Goal: Task Accomplishment & Management: Manage account settings

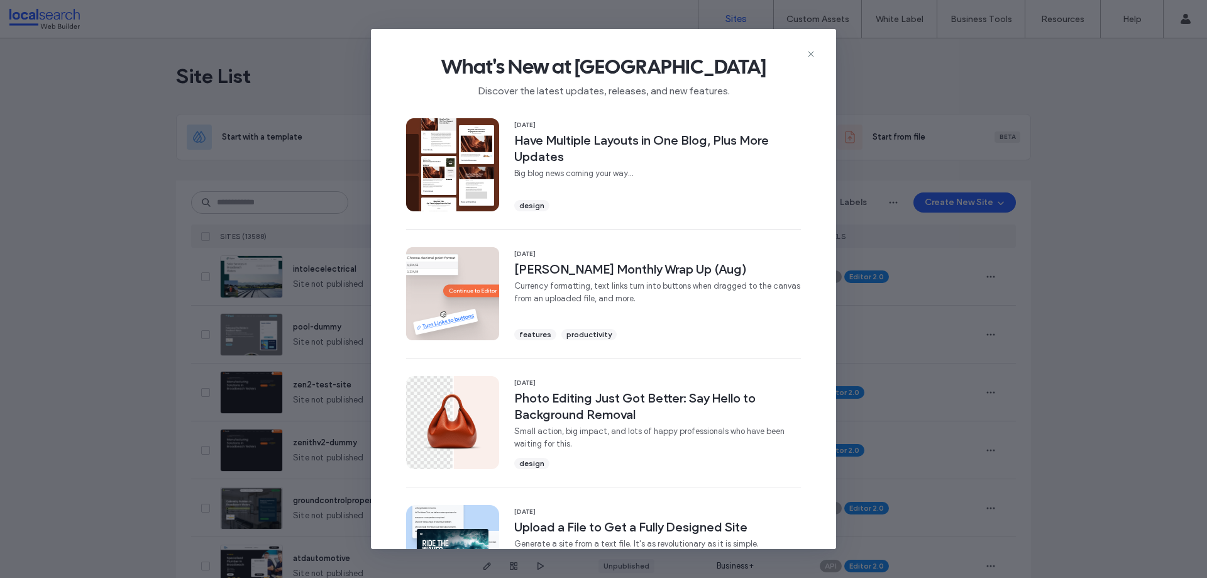
drag, startPoint x: 810, startPoint y: 52, endPoint x: 625, endPoint y: 148, distance: 208.6
click at [809, 52] on icon at bounding box center [811, 54] width 10 height 10
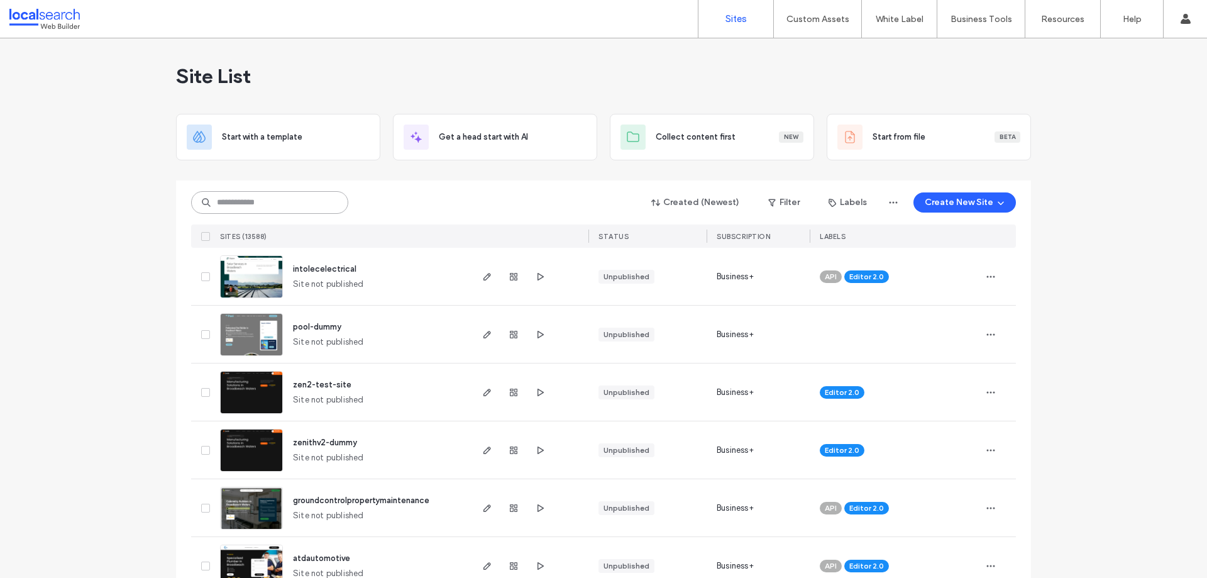
click at [263, 195] on input at bounding box center [269, 202] width 157 height 23
paste input "********"
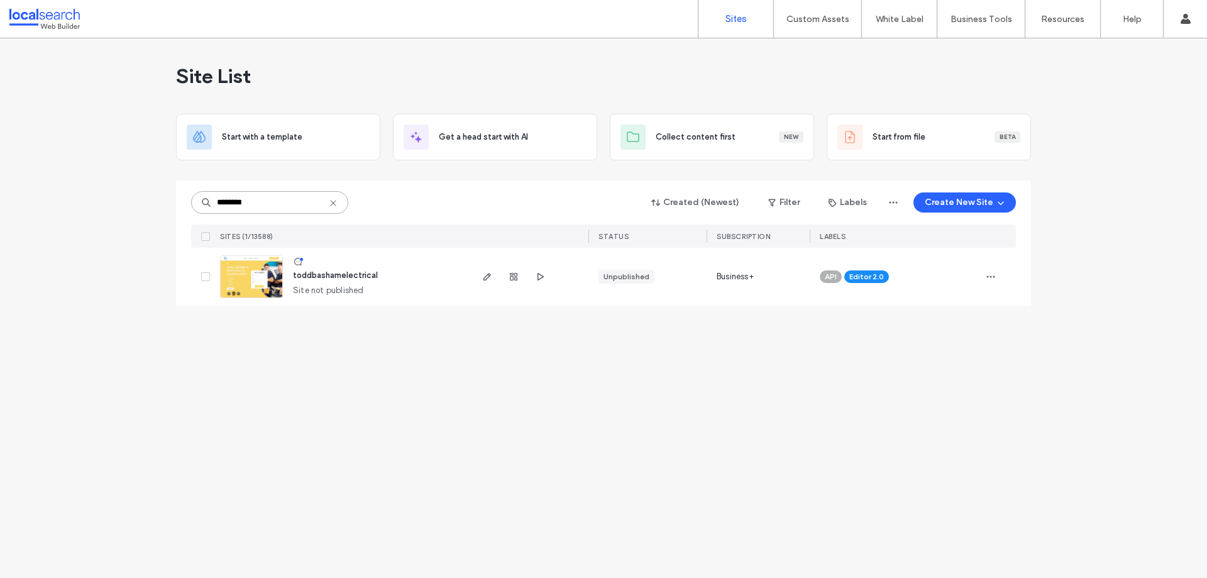
type input "********"
click at [250, 272] on img at bounding box center [252, 298] width 62 height 85
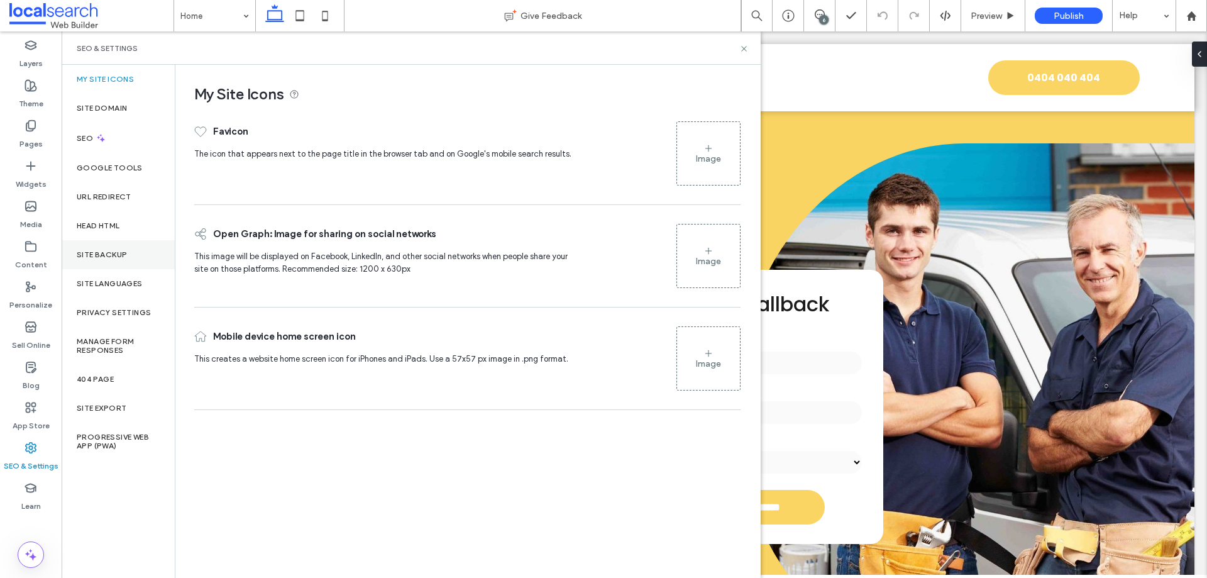
click at [125, 260] on div "Site Backup" at bounding box center [118, 254] width 113 height 29
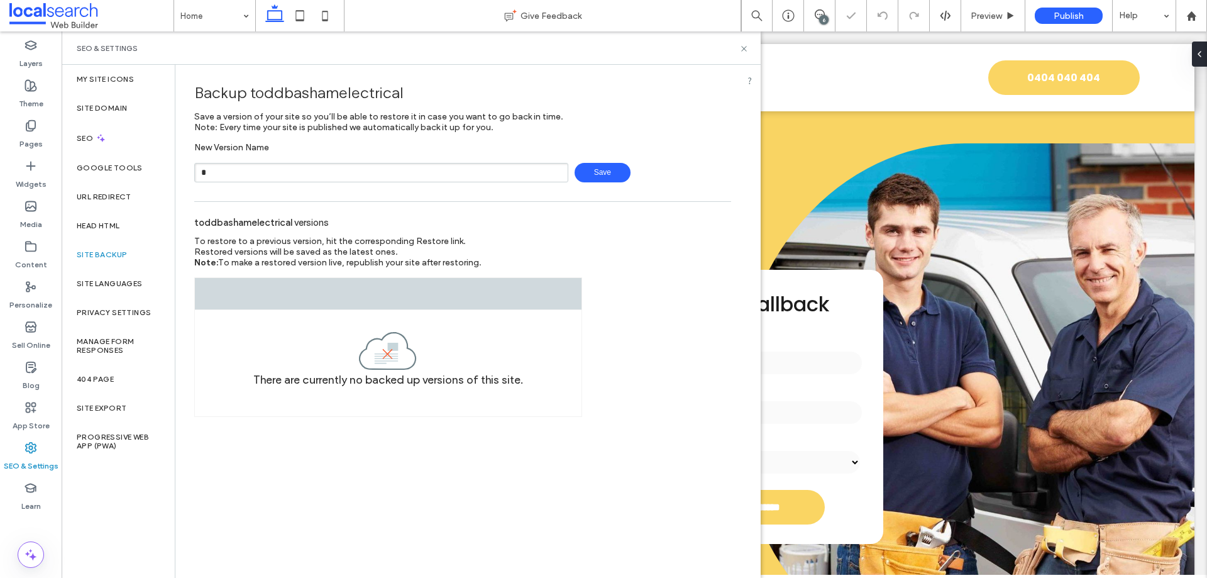
click at [283, 168] on input "*" at bounding box center [381, 172] width 374 height 19
type input "*"
type input "**********"
click at [613, 176] on span "Save" at bounding box center [603, 172] width 56 height 19
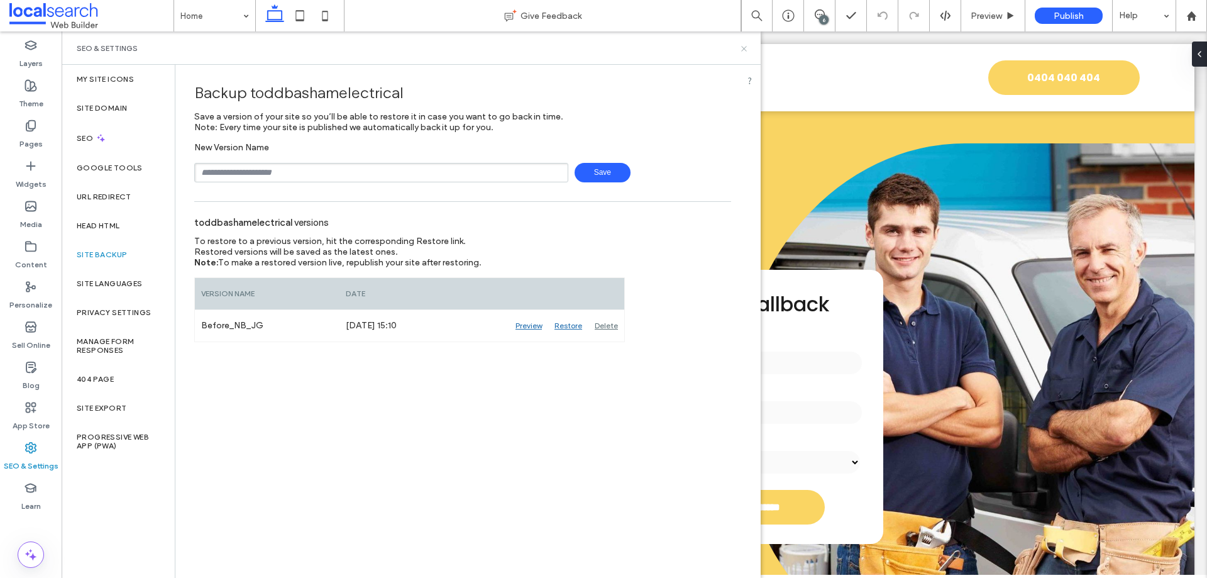
click at [742, 49] on icon at bounding box center [743, 48] width 9 height 9
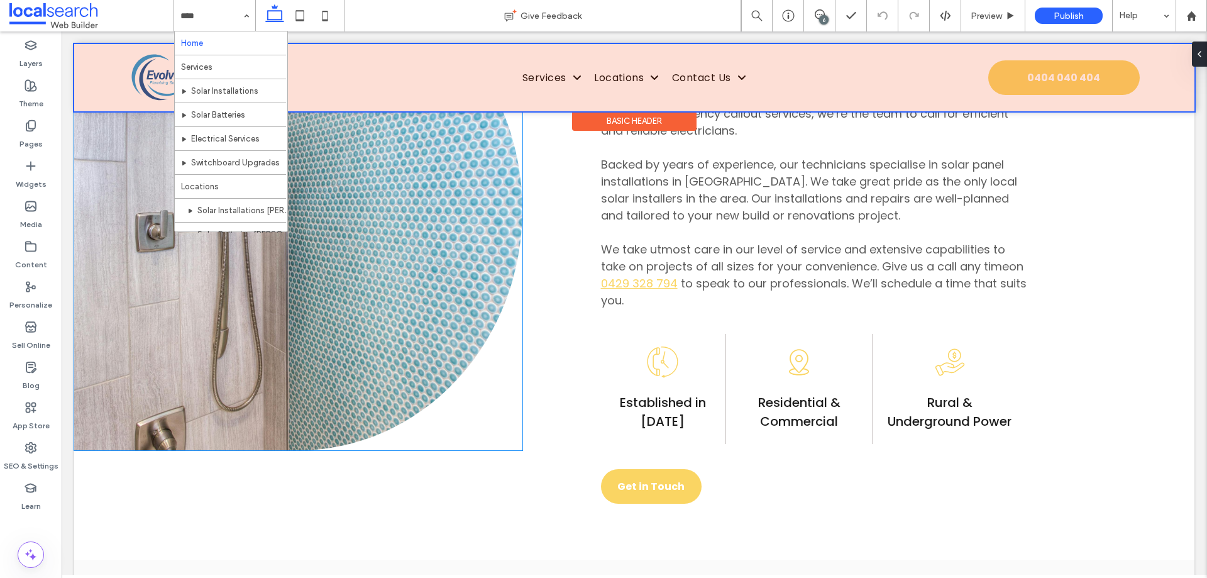
scroll to position [816, 0]
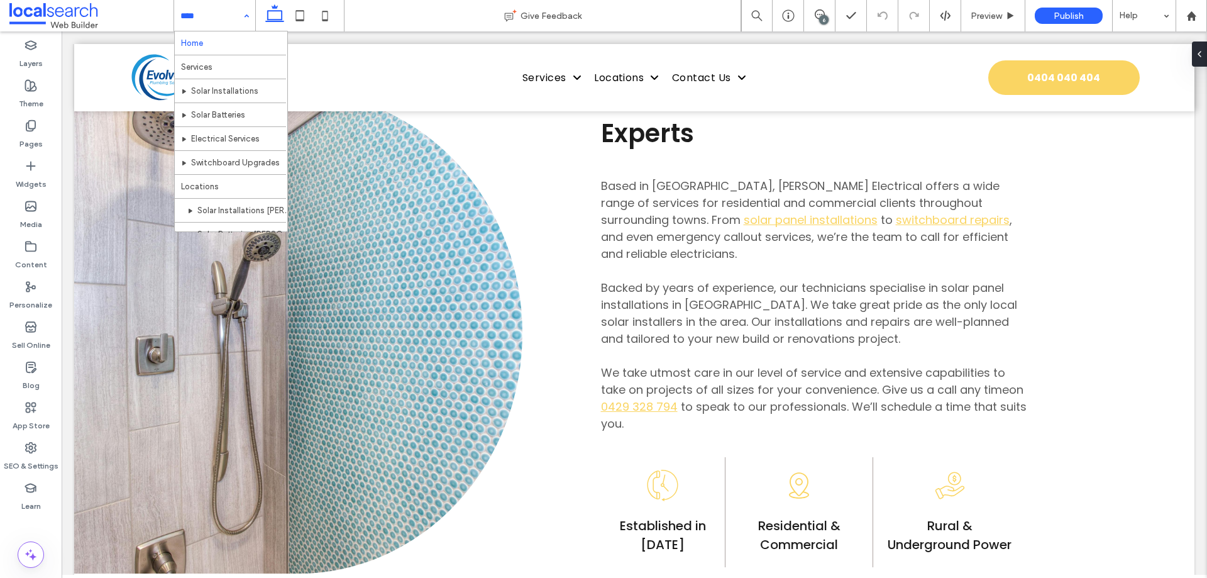
click at [248, 18] on div "Home Services Solar Installations Solar Batteries Electrical Services Switchboa…" at bounding box center [214, 15] width 81 height 31
drag, startPoint x: 187, startPoint y: 11, endPoint x: 201, endPoint y: 35, distance: 27.9
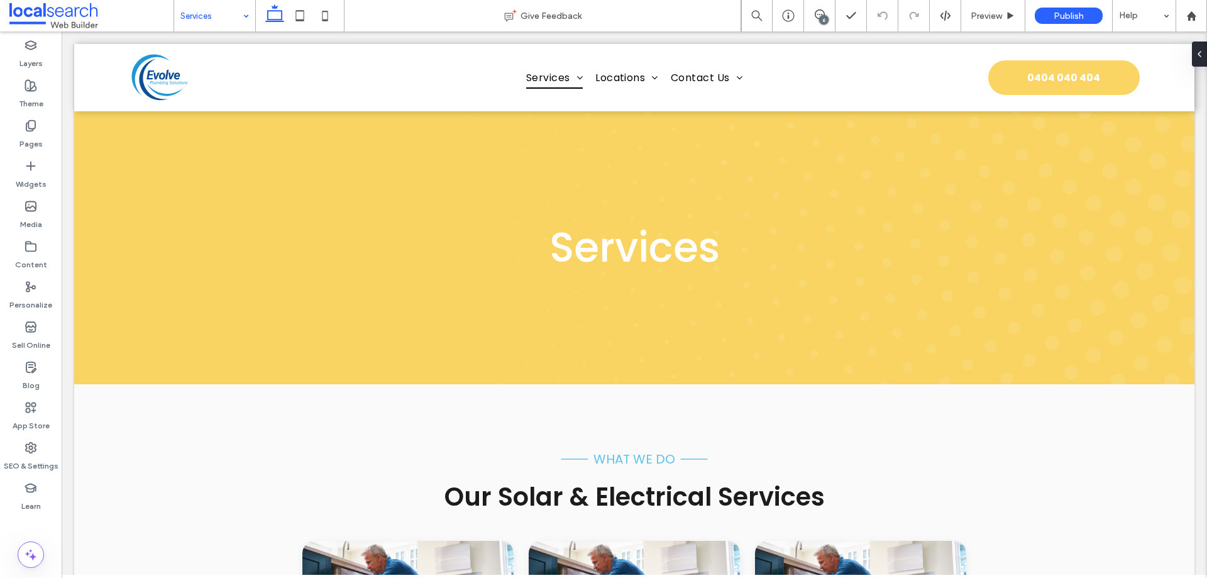
click at [221, 23] on input at bounding box center [211, 15] width 62 height 31
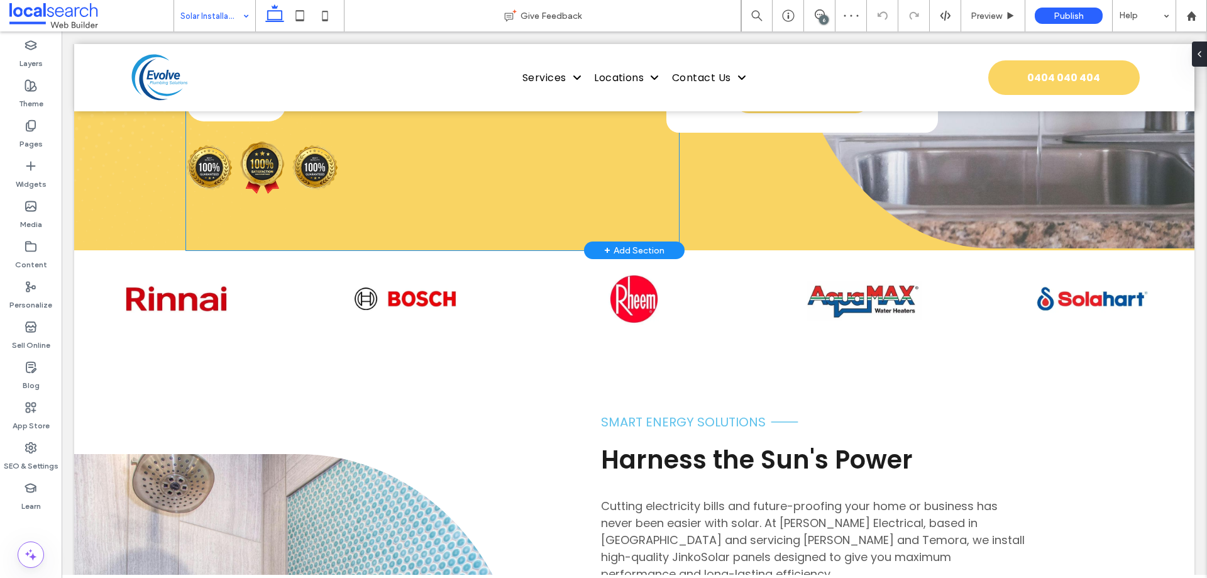
scroll to position [440, 0]
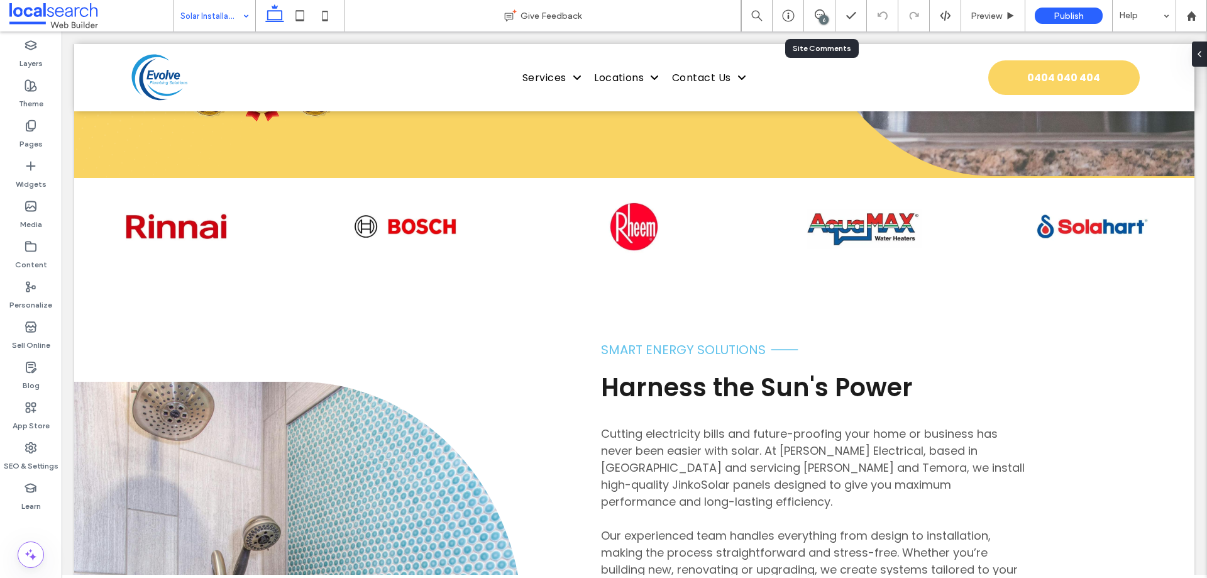
click at [813, 19] on div "6" at bounding box center [819, 15] width 31 height 13
click at [823, 16] on div "6" at bounding box center [823, 19] width 9 height 9
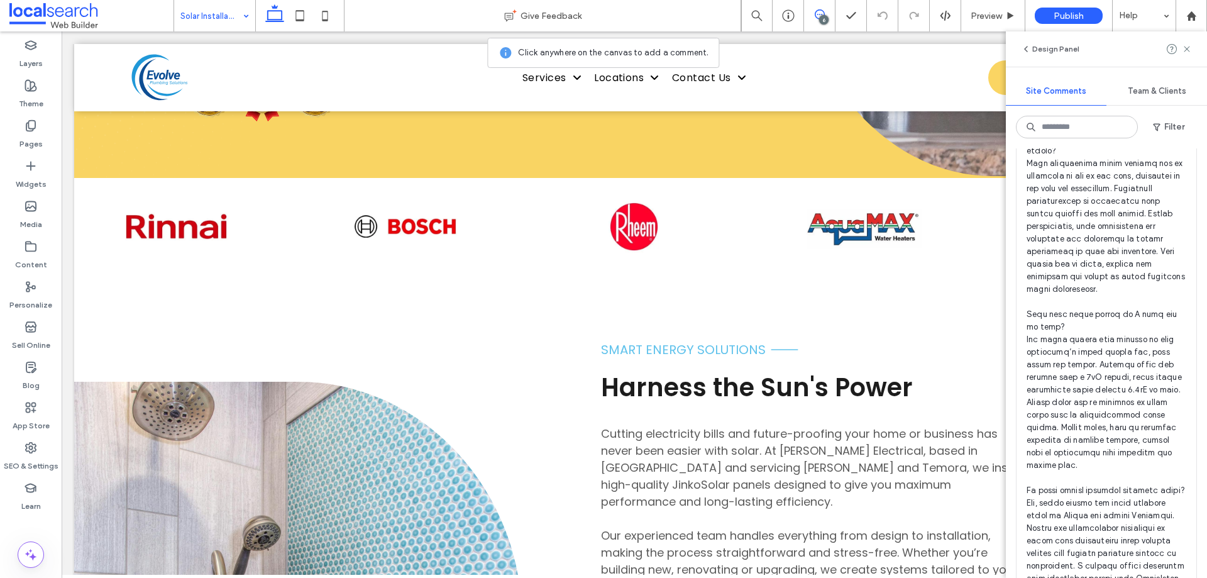
scroll to position [2451, 0]
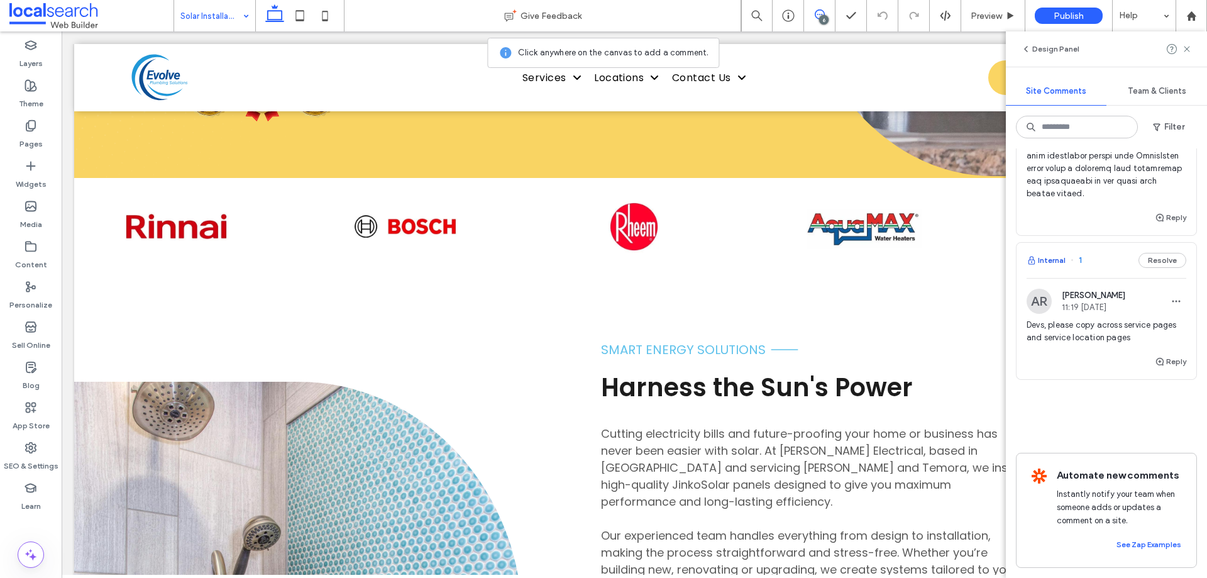
click at [1054, 268] on button "Internal" at bounding box center [1045, 260] width 39 height 15
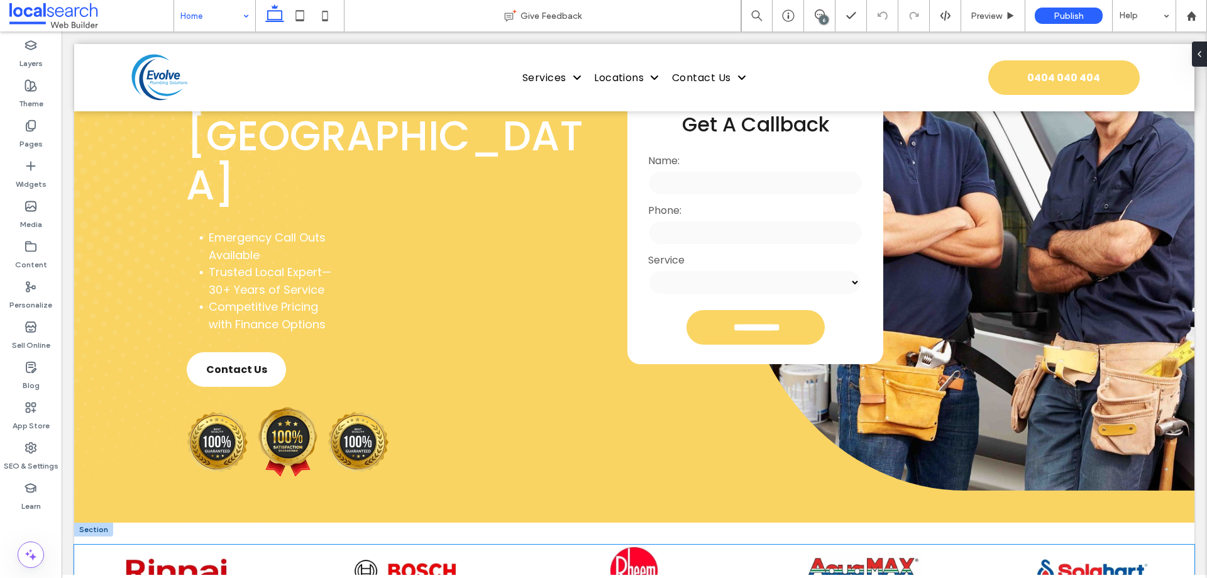
scroll to position [435, 0]
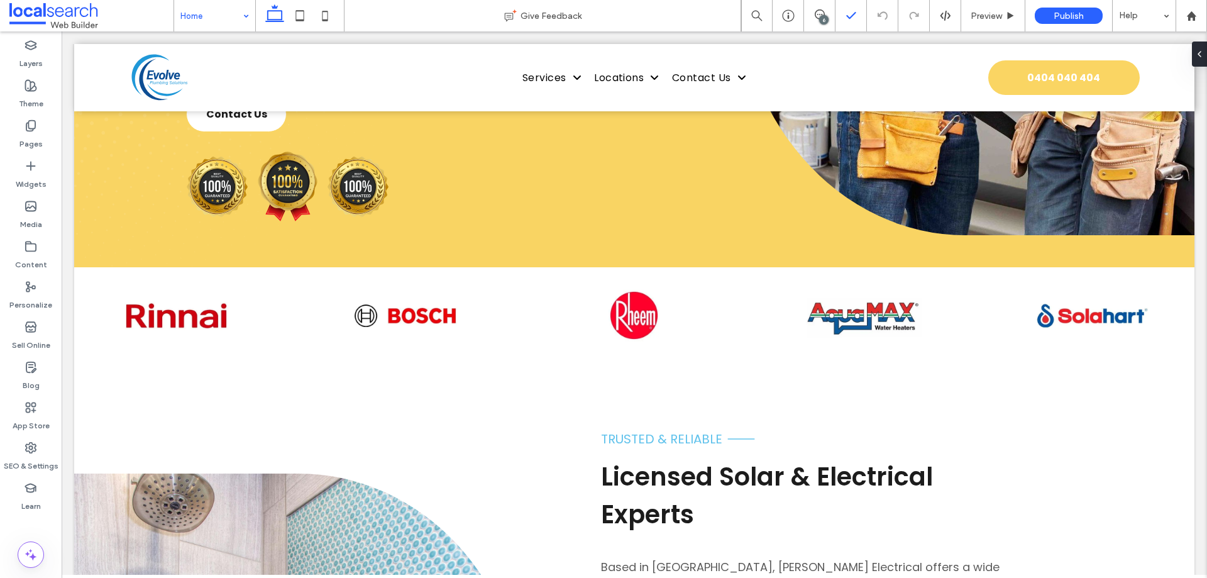
drag, startPoint x: 816, startPoint y: 18, endPoint x: 836, endPoint y: 30, distance: 23.4
click at [816, 18] on use at bounding box center [820, 14] width 10 height 10
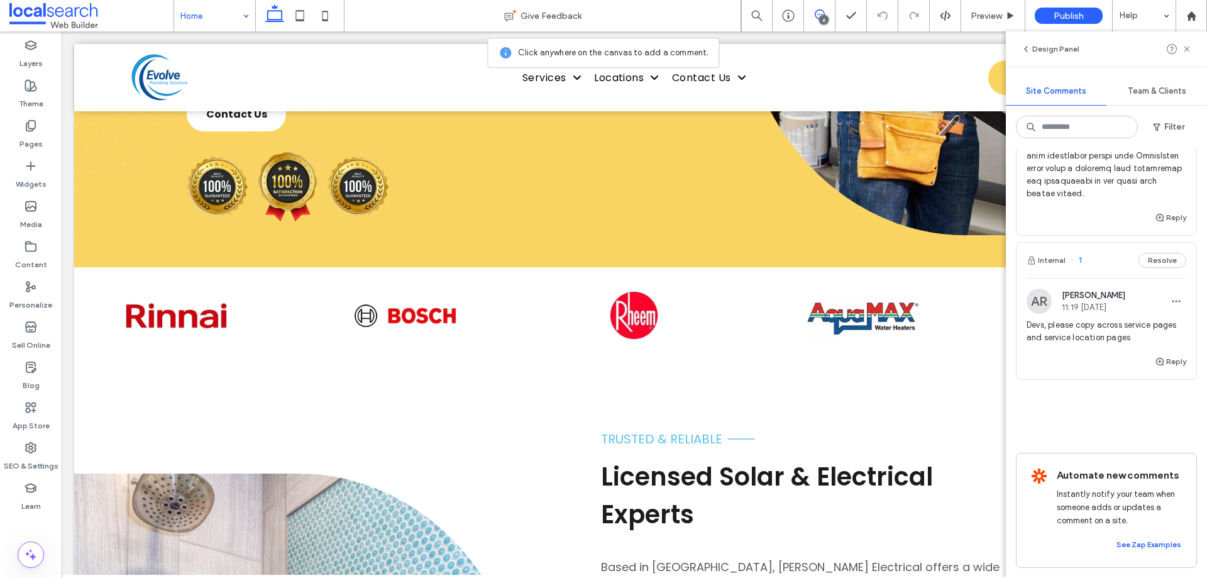
scroll to position [2523, 0]
click at [1043, 253] on button "Internal" at bounding box center [1045, 260] width 39 height 15
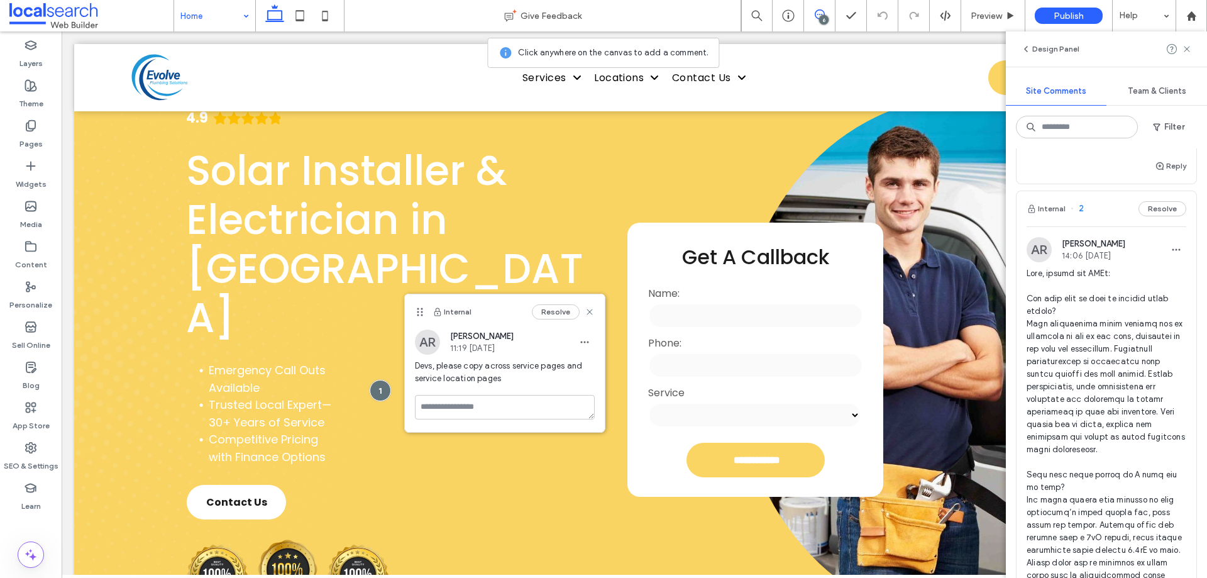
scroll to position [1832, 0]
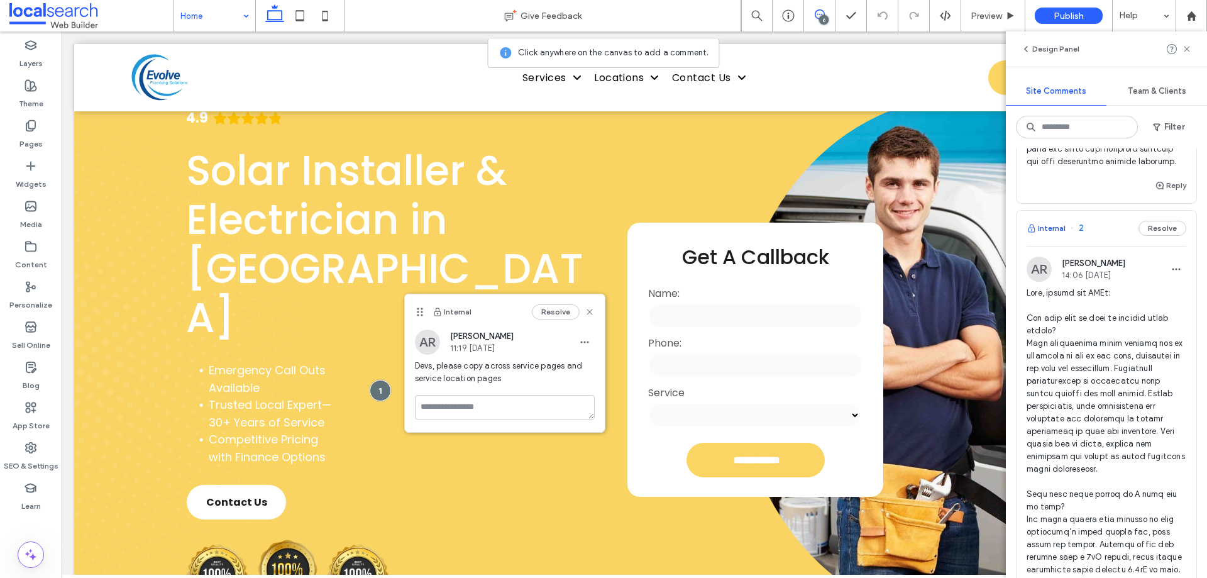
click at [1040, 236] on button "Internal" at bounding box center [1045, 228] width 39 height 15
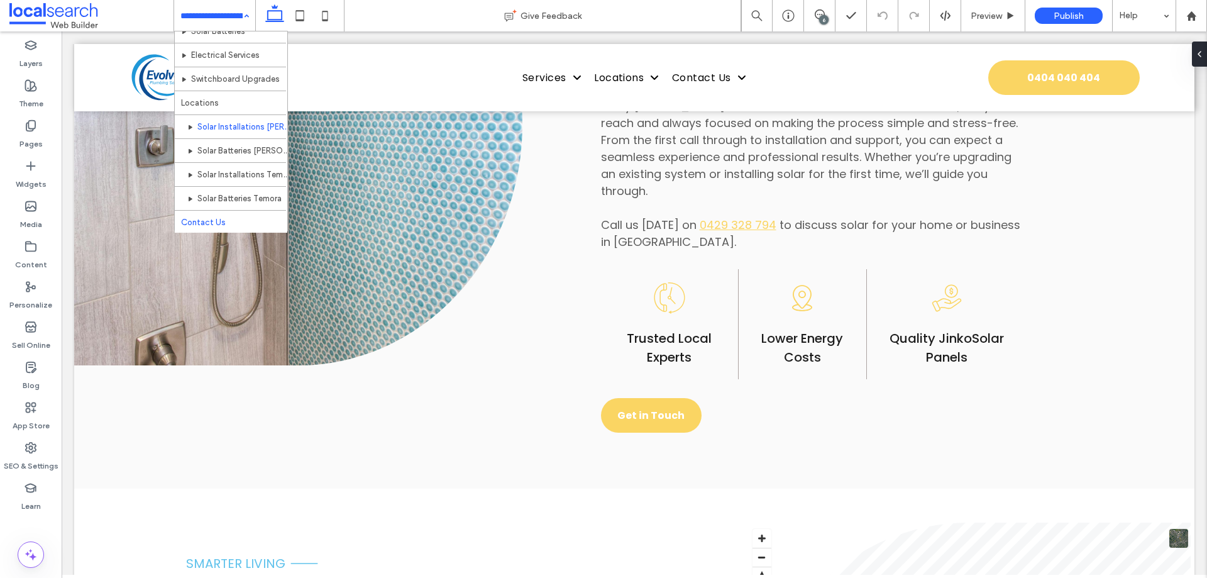
scroll to position [85, 0]
click at [236, 19] on input at bounding box center [211, 15] width 62 height 31
click at [243, 17] on div "Home Services Solar Installations Solar Batteries Electrical Services Switchboa…" at bounding box center [214, 15] width 81 height 31
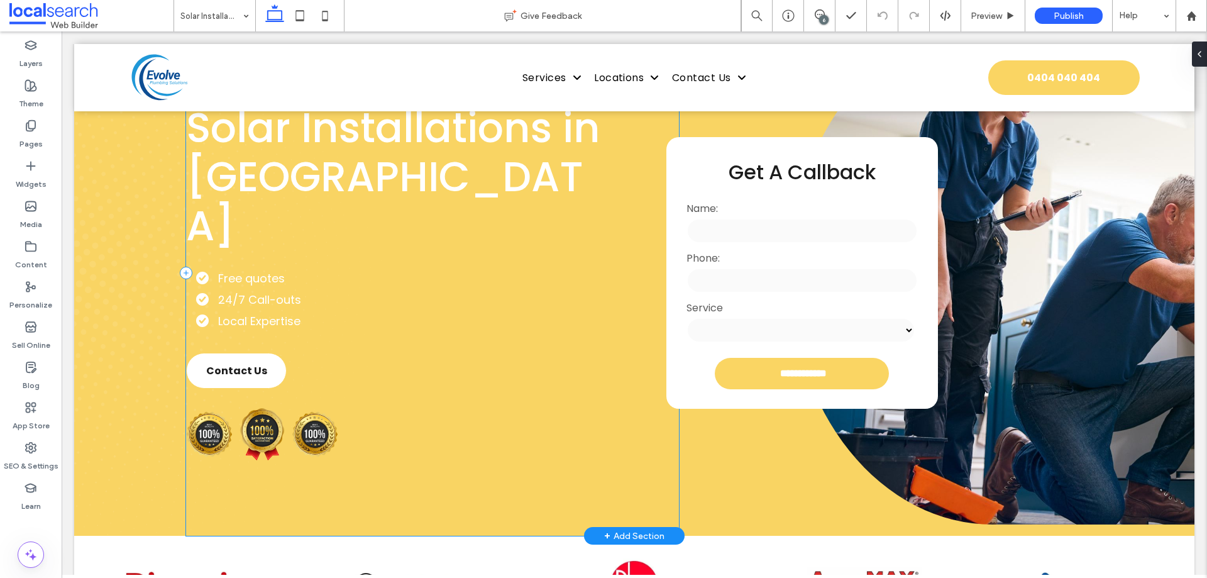
scroll to position [0, 0]
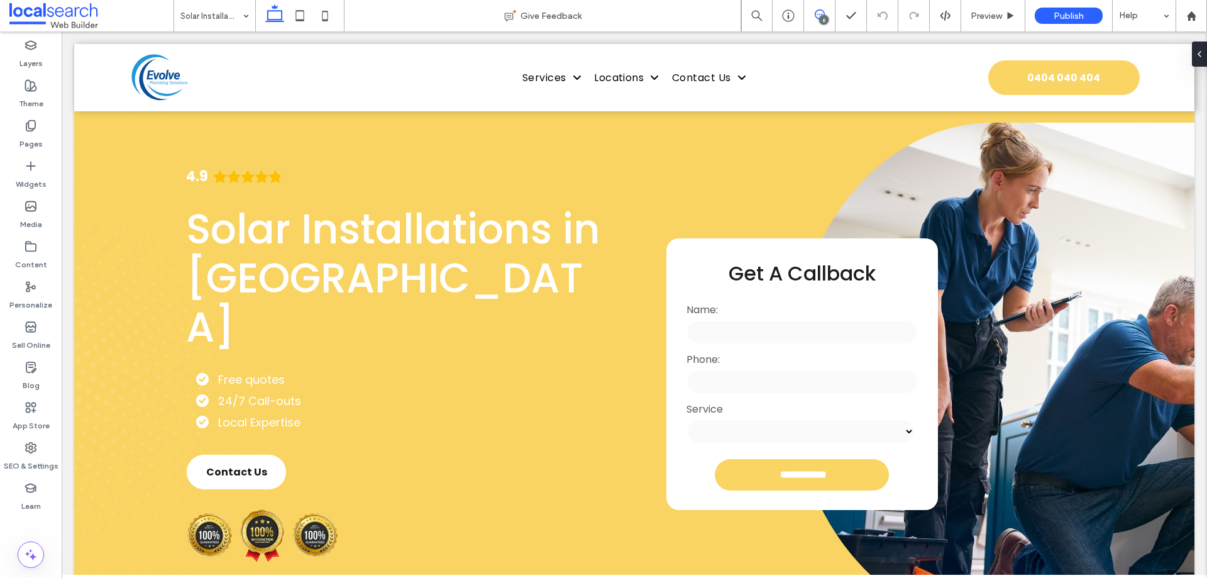
click at [816, 14] on icon at bounding box center [820, 14] width 10 height 10
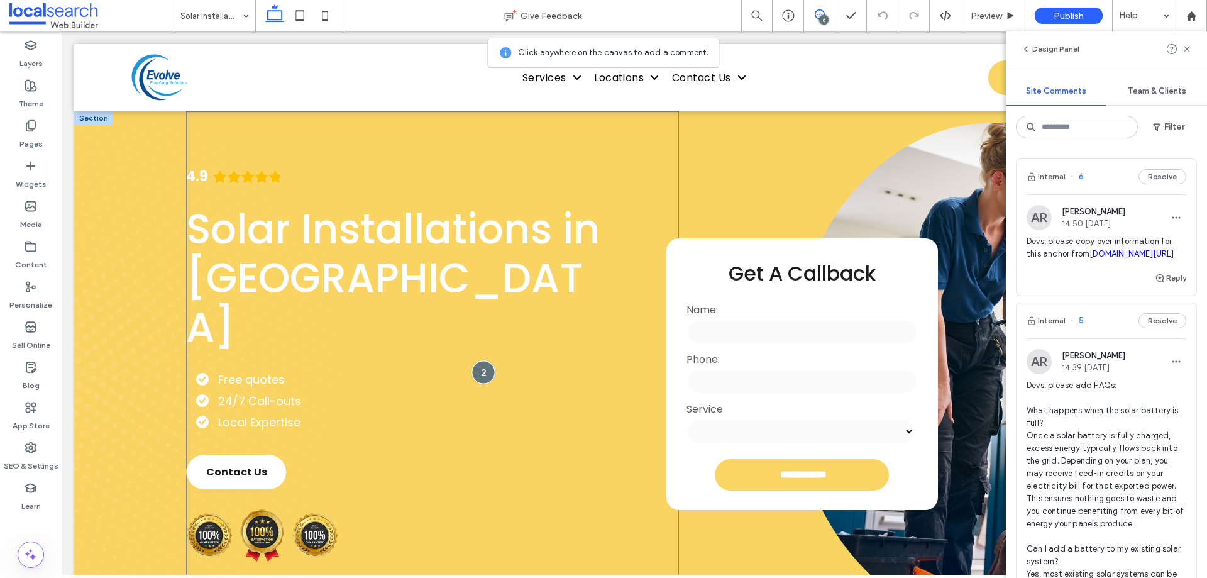
click at [483, 360] on div at bounding box center [482, 371] width 23 height 23
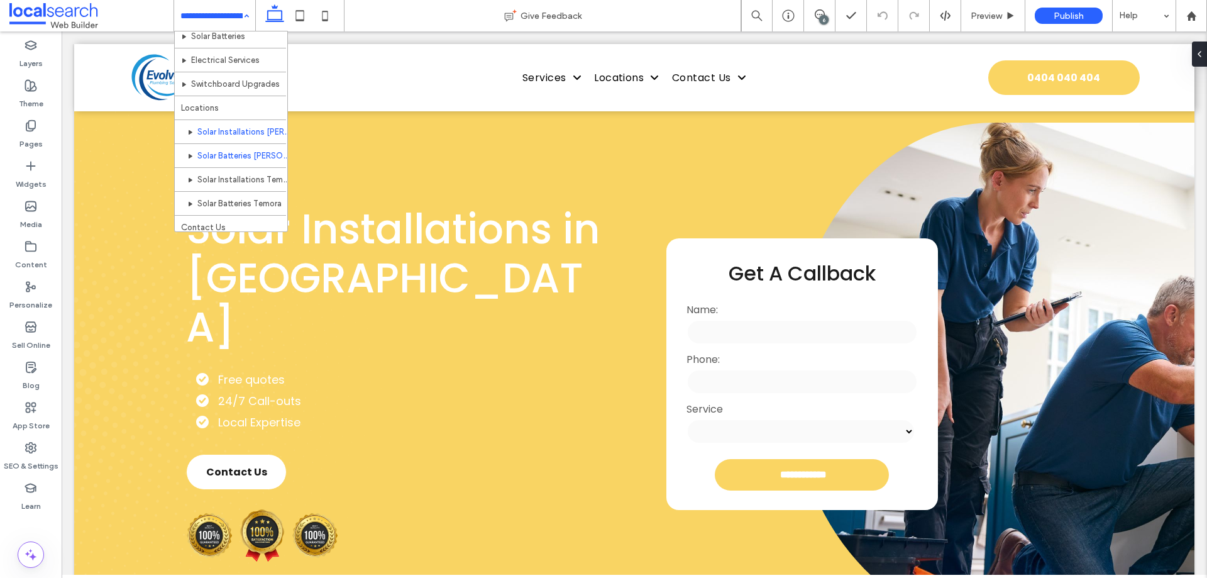
scroll to position [85, 0]
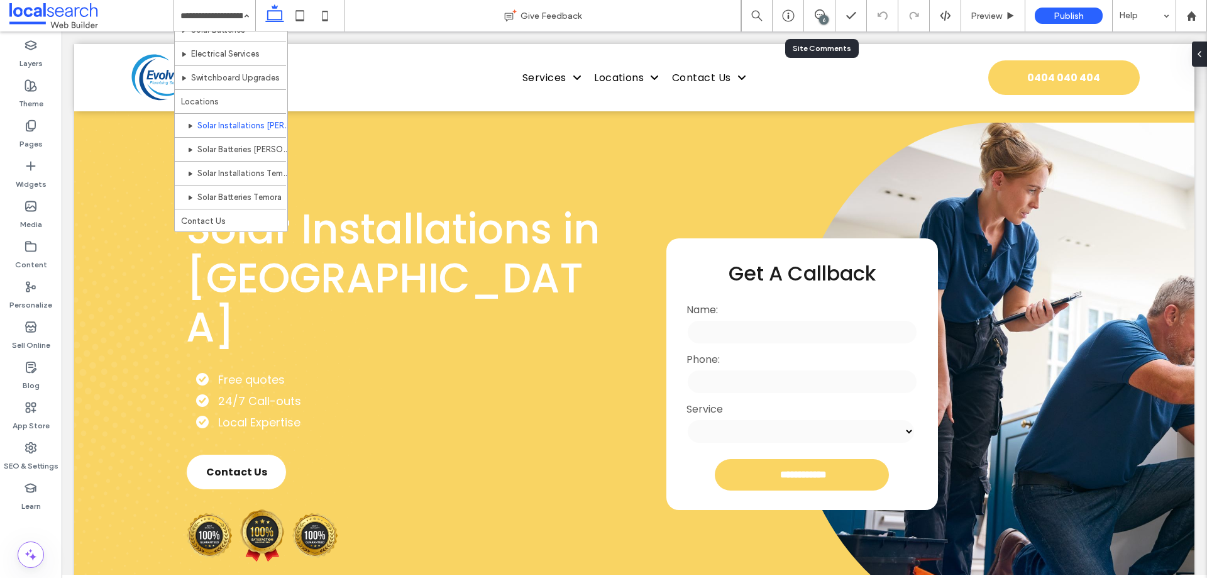
click at [817, 21] on div "6" at bounding box center [819, 15] width 31 height 13
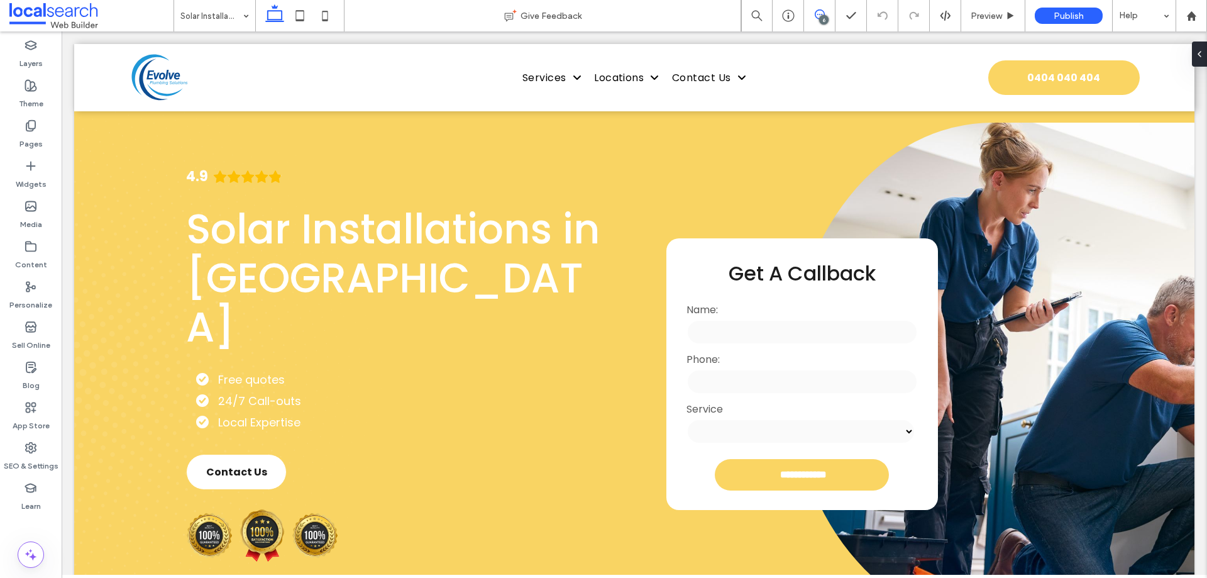
drag, startPoint x: 825, startPoint y: 14, endPoint x: 806, endPoint y: 19, distance: 19.4
click at [825, 14] on span at bounding box center [819, 14] width 31 height 10
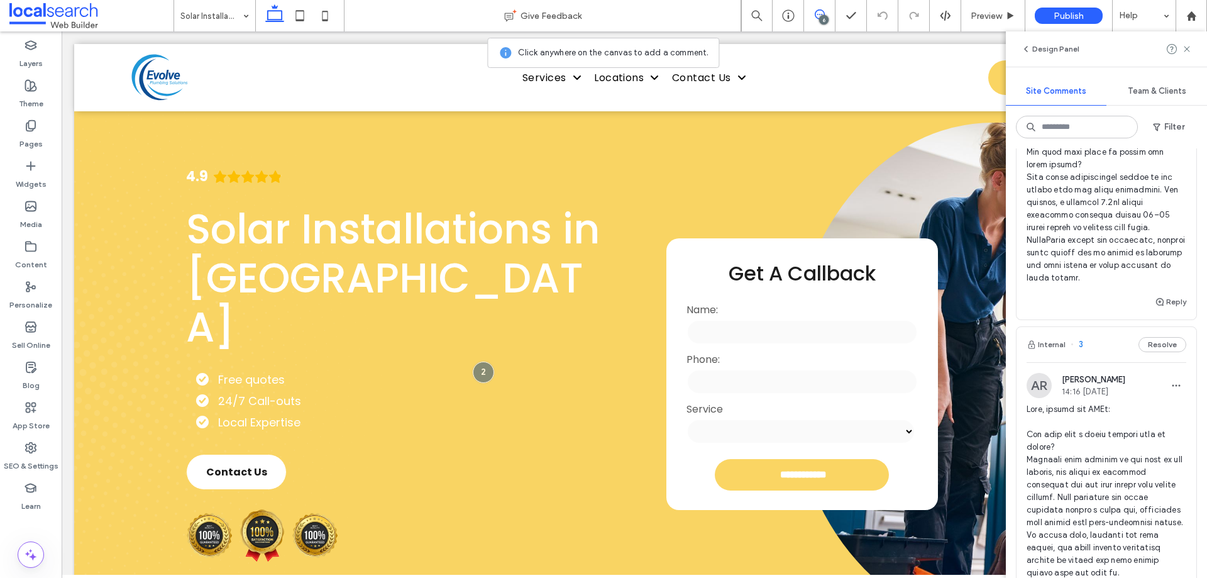
scroll to position [1194, 0]
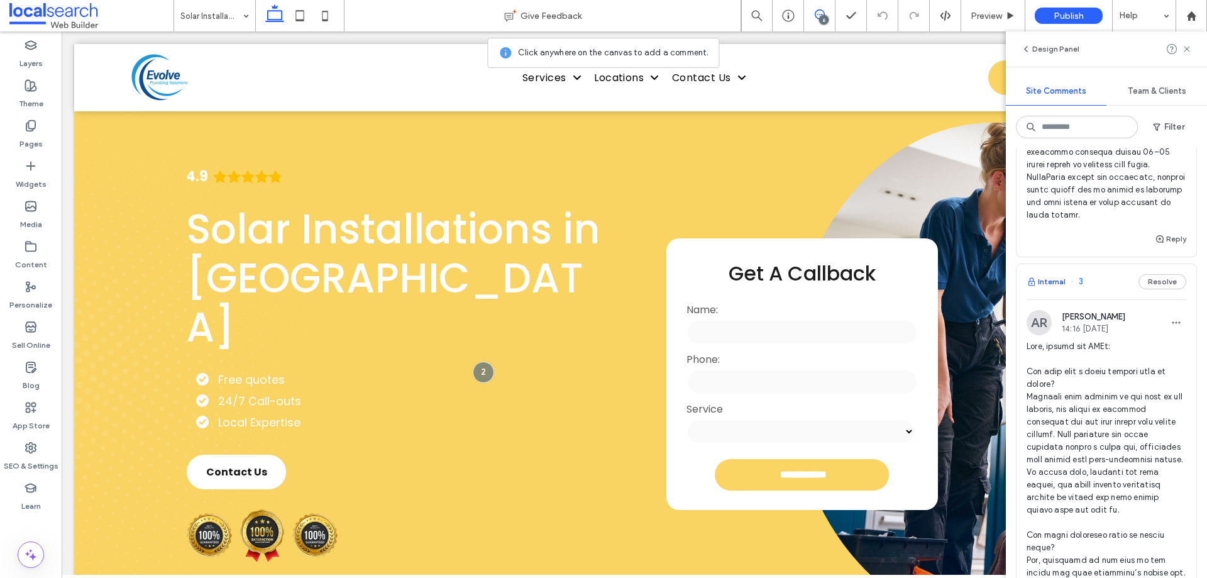
click at [1051, 289] on button "Internal" at bounding box center [1045, 281] width 39 height 15
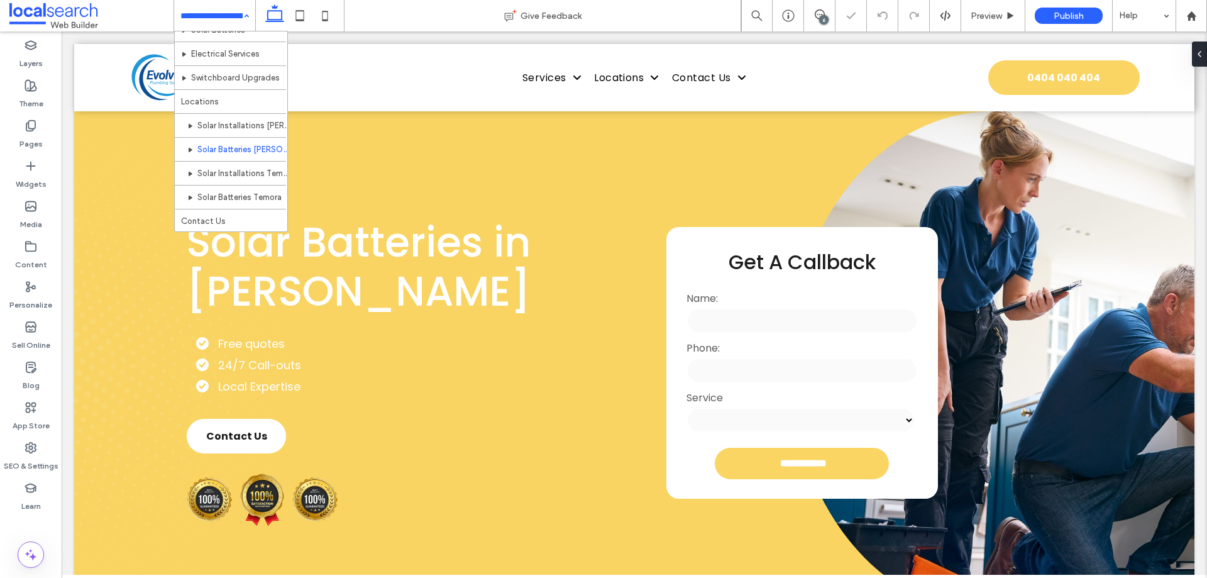
scroll to position [28, 0]
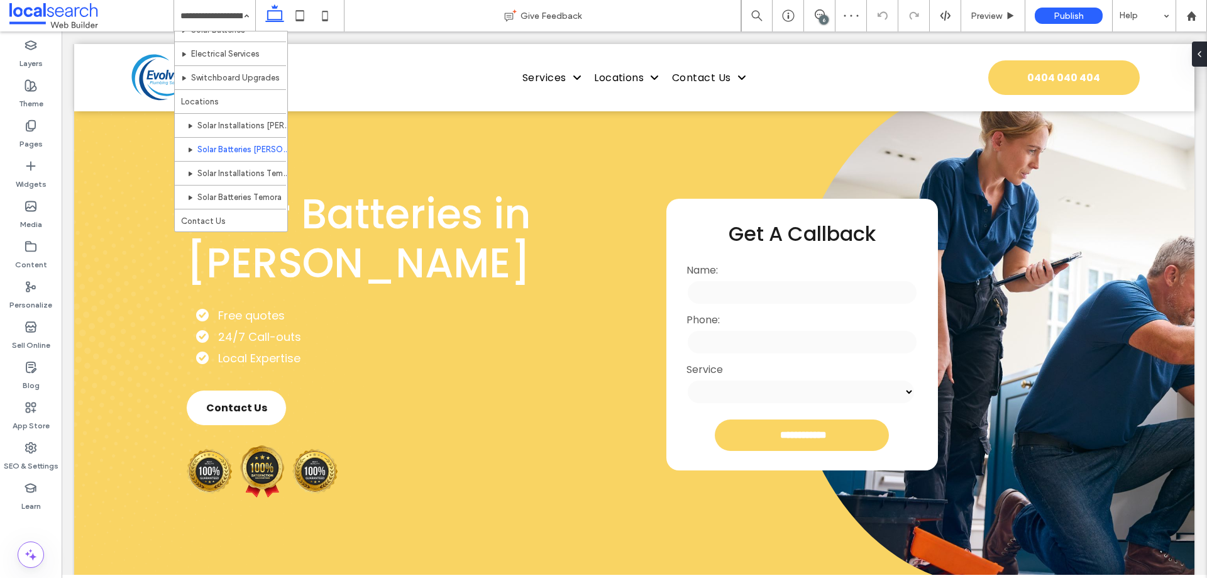
click at [825, 16] on div "6" at bounding box center [823, 19] width 9 height 9
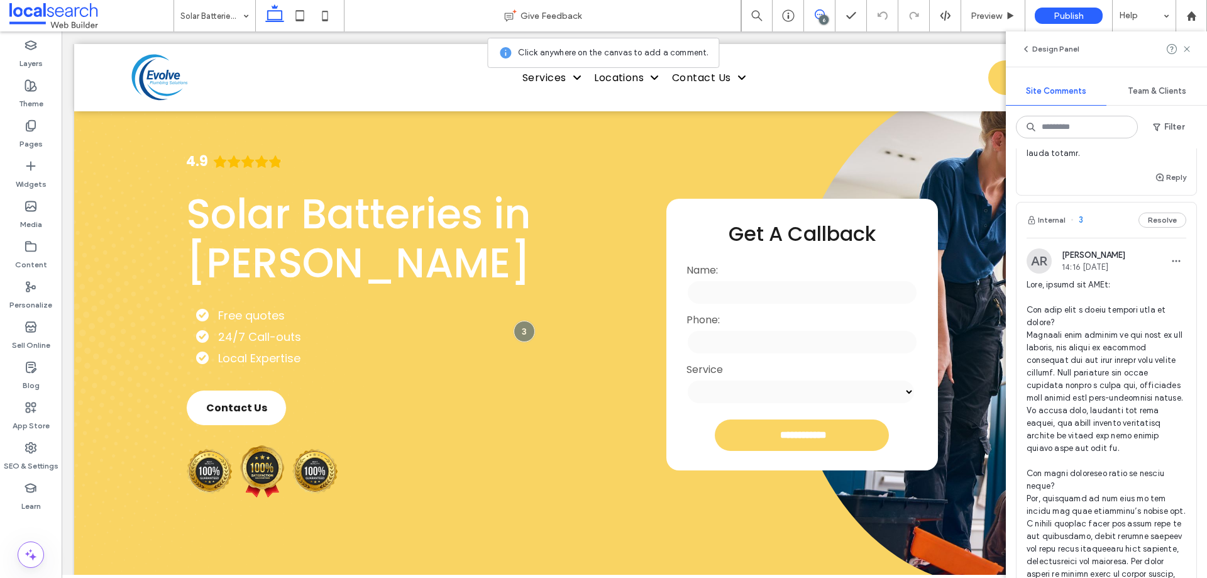
scroll to position [1320, 0]
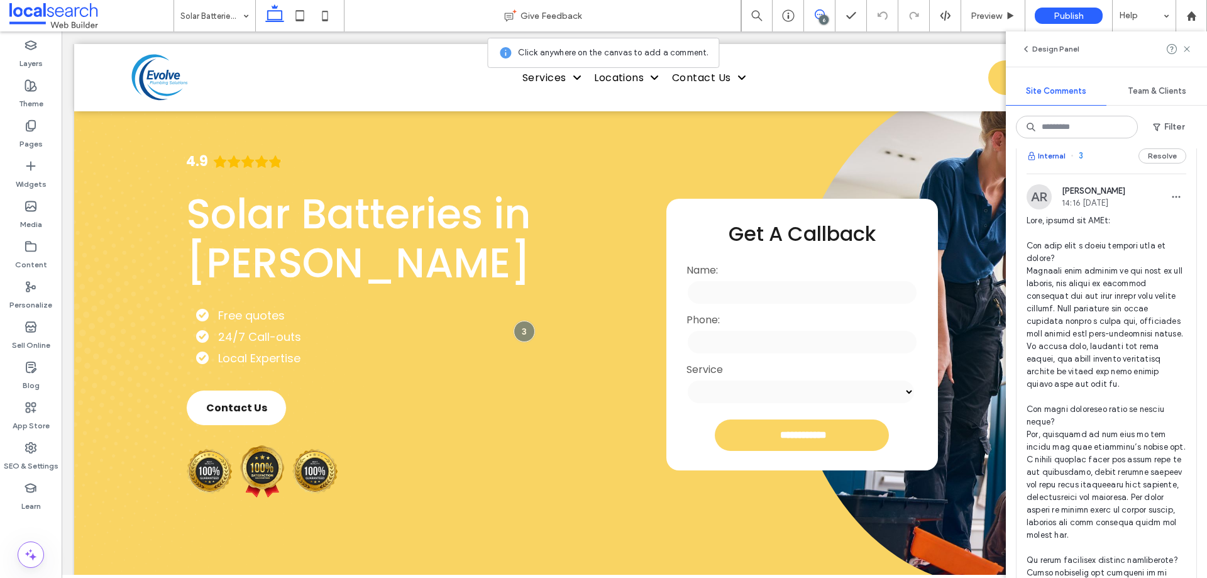
click at [1051, 163] on button "Internal" at bounding box center [1045, 155] width 39 height 15
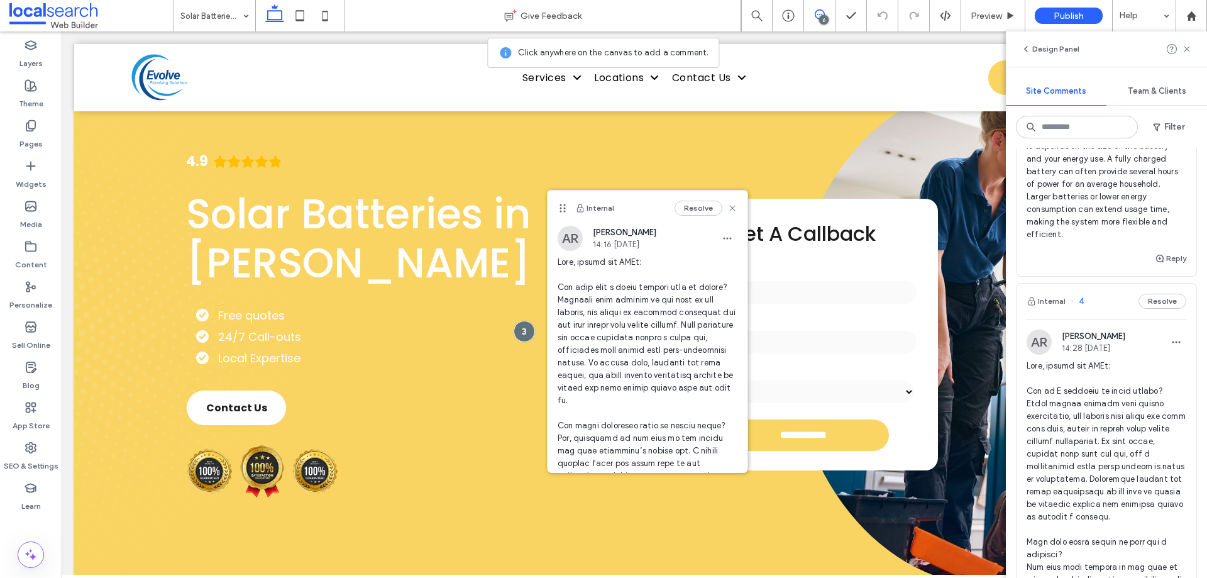
scroll to position [691, 0]
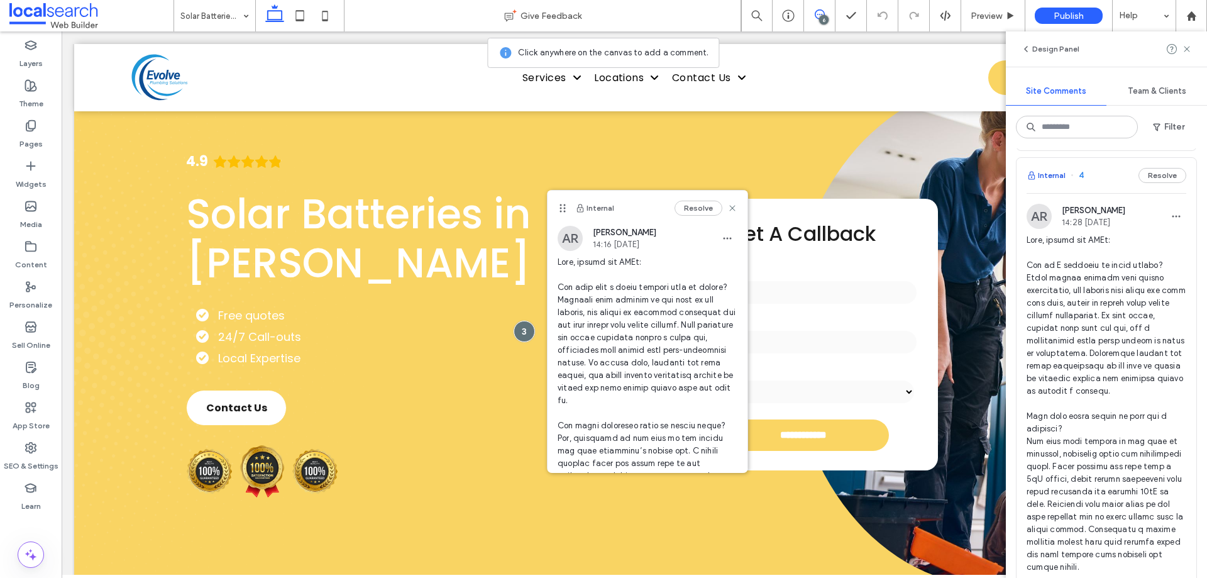
click at [1050, 183] on button "Internal" at bounding box center [1045, 175] width 39 height 15
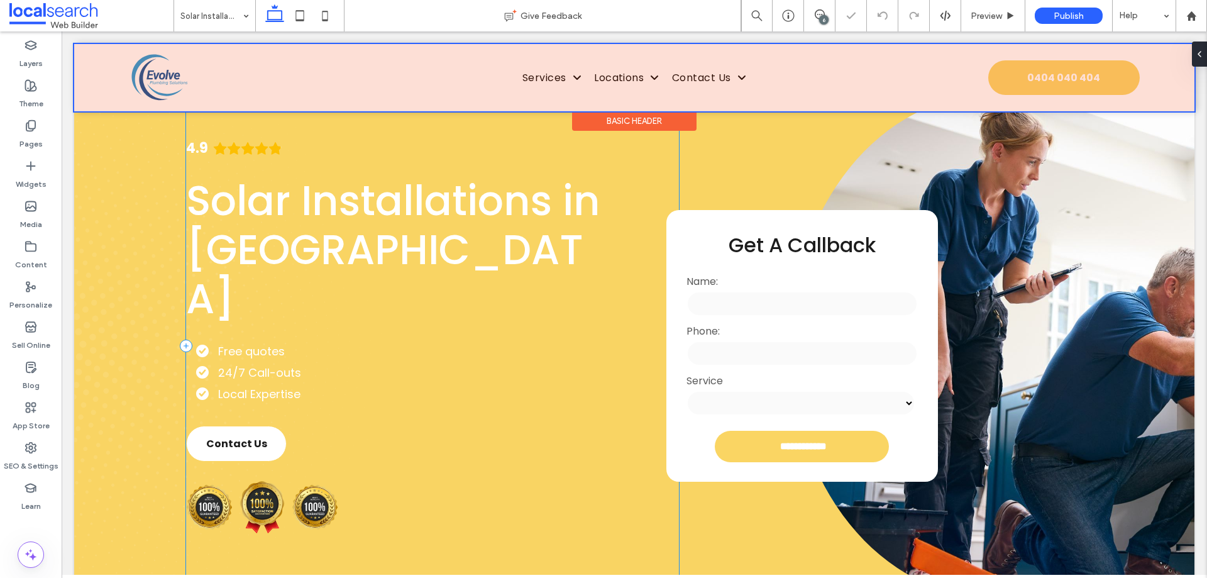
scroll to position [28, 0]
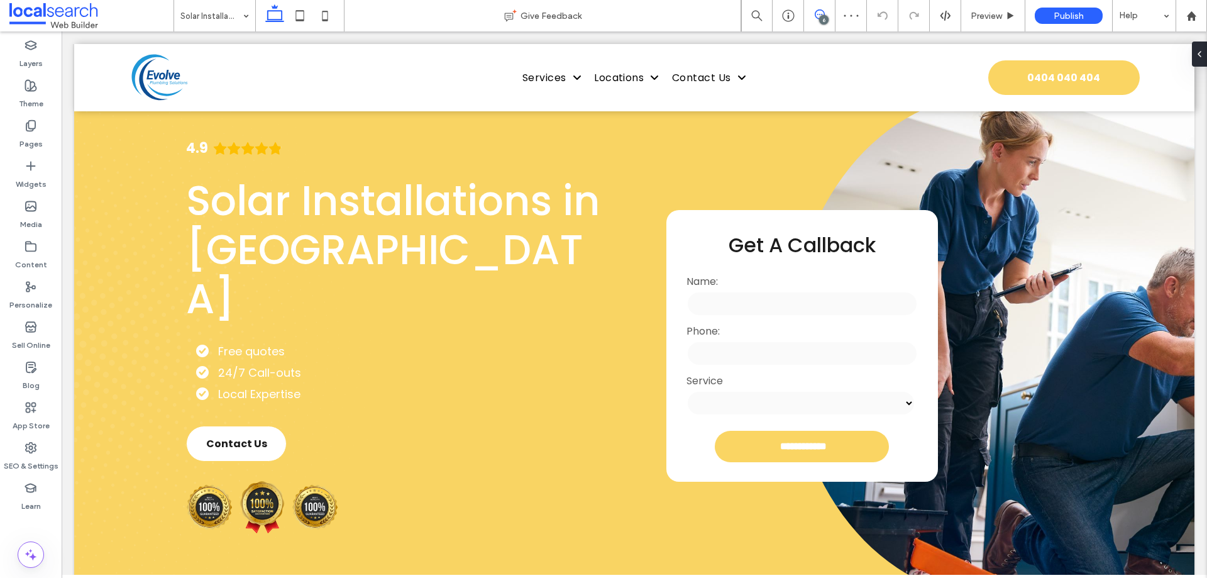
click at [815, 17] on icon at bounding box center [820, 14] width 10 height 10
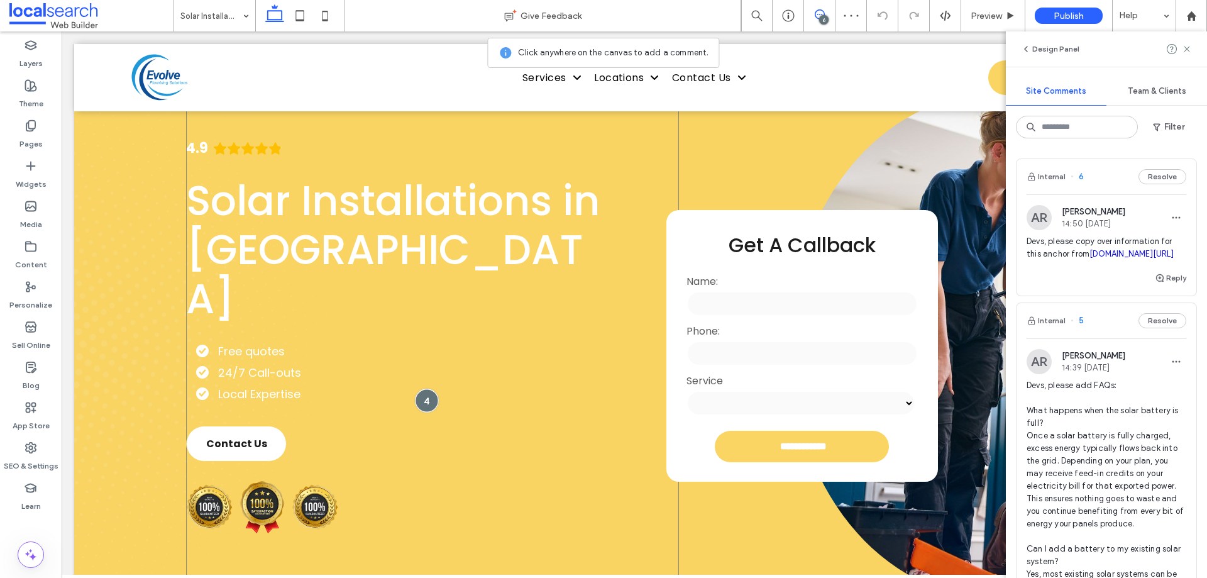
click at [425, 388] on div at bounding box center [426, 399] width 23 height 23
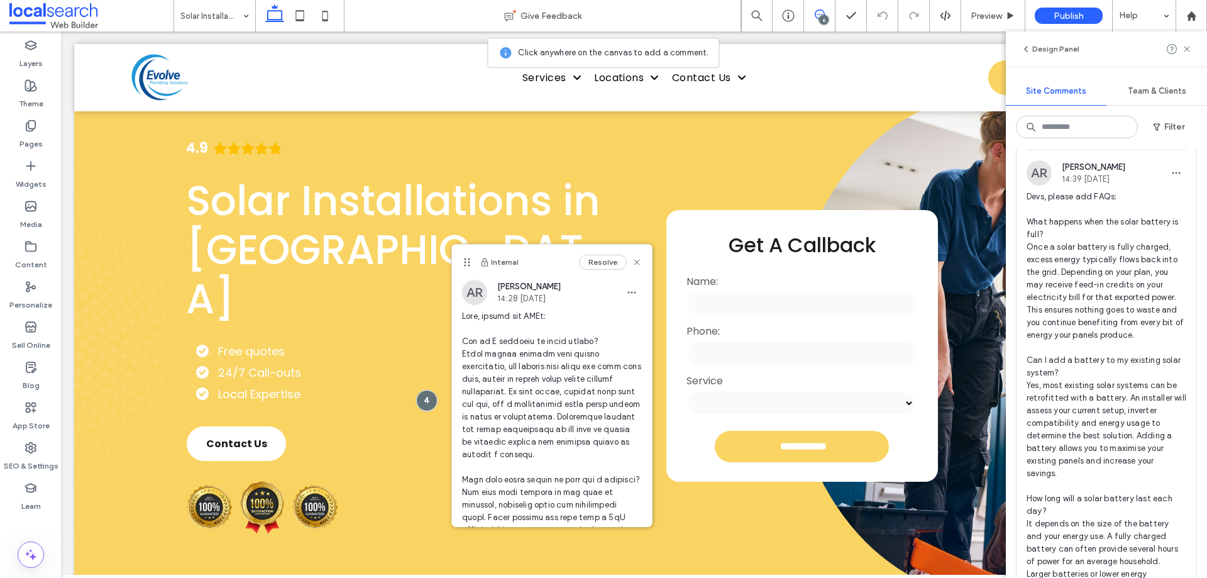
scroll to position [0, 0]
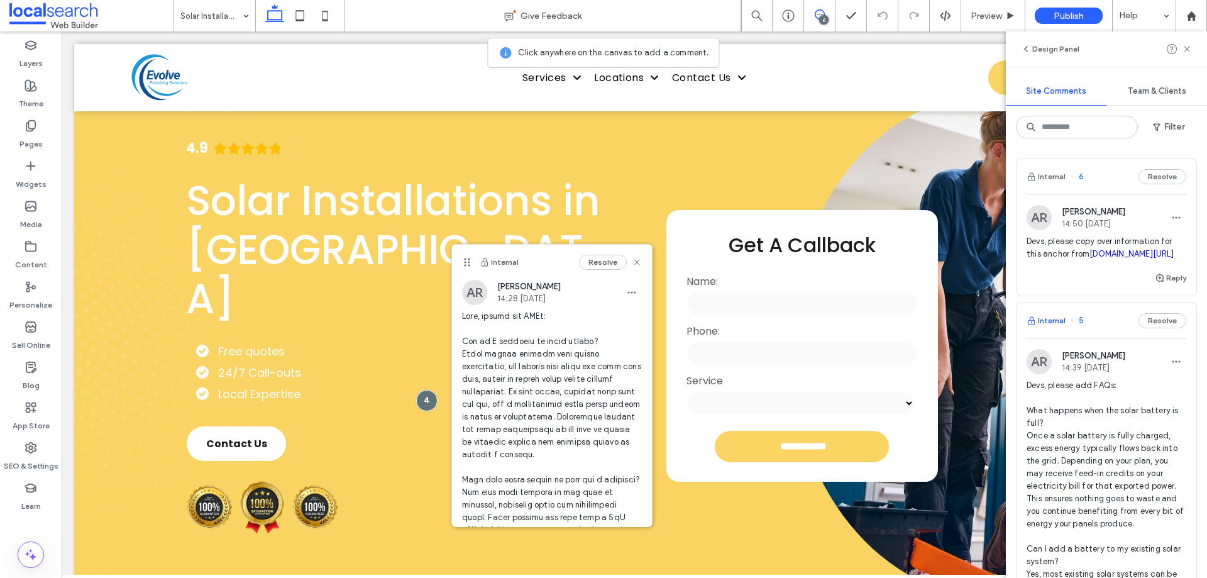
click at [1060, 328] on button "Internal" at bounding box center [1045, 320] width 39 height 15
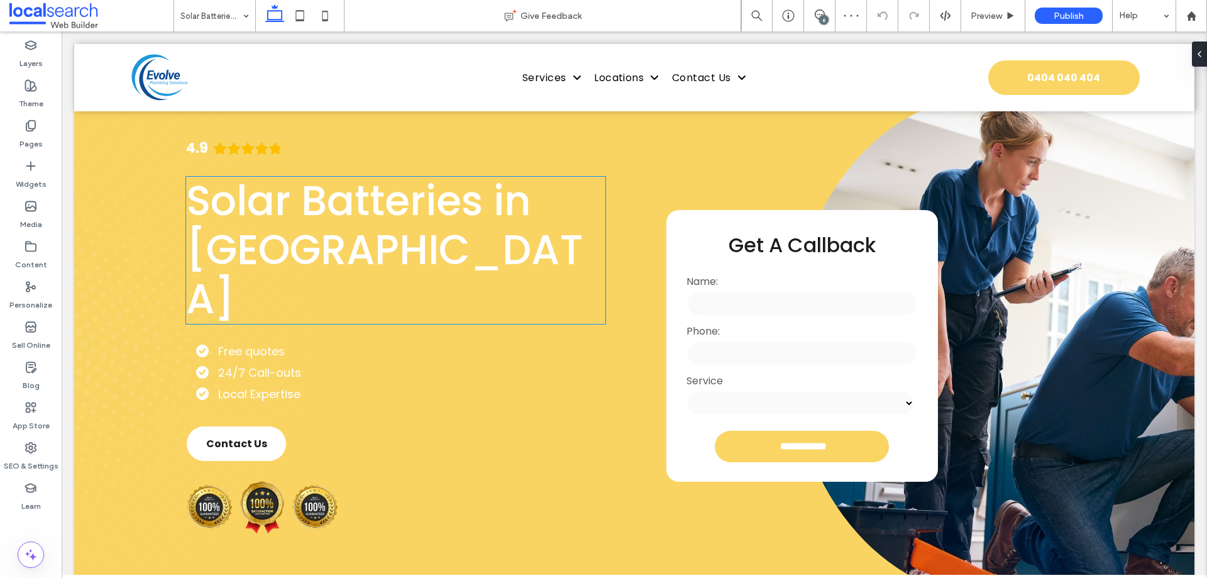
scroll to position [28, 0]
click at [817, 22] on div "6" at bounding box center [819, 15] width 31 height 31
click at [823, 16] on div "6" at bounding box center [823, 19] width 9 height 9
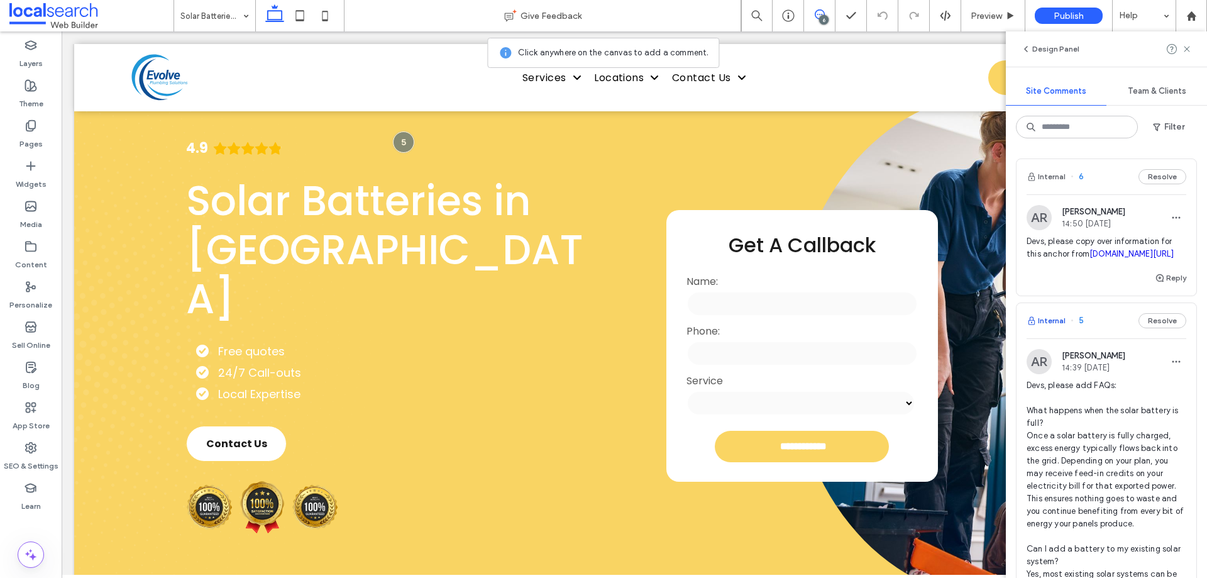
click at [1057, 328] on button "Internal" at bounding box center [1045, 320] width 39 height 15
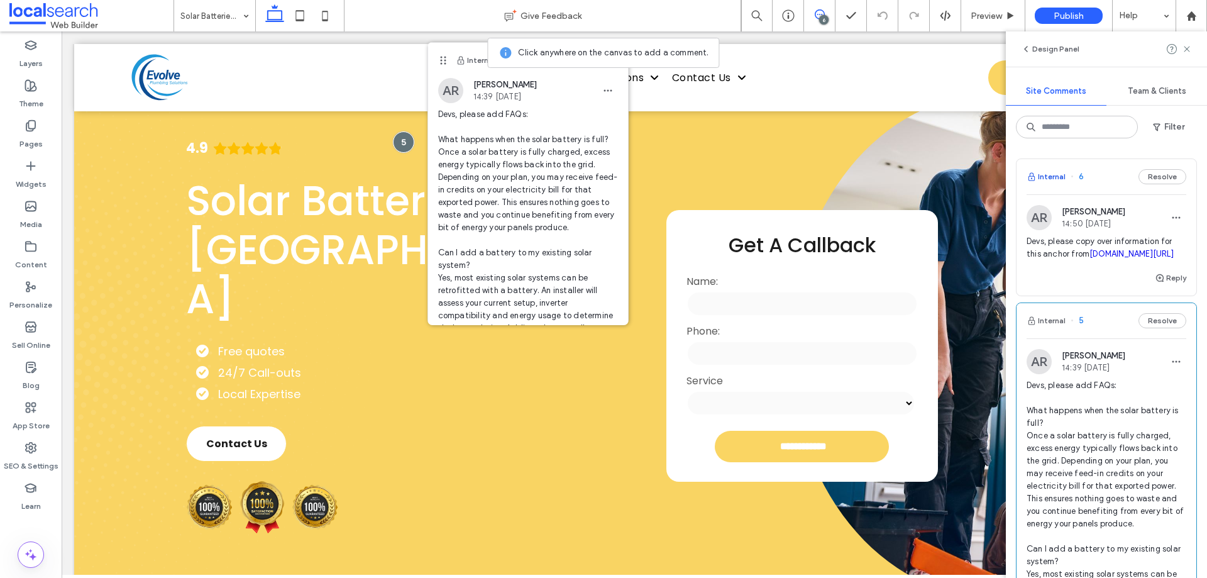
click at [1058, 177] on button "Internal" at bounding box center [1045, 176] width 39 height 15
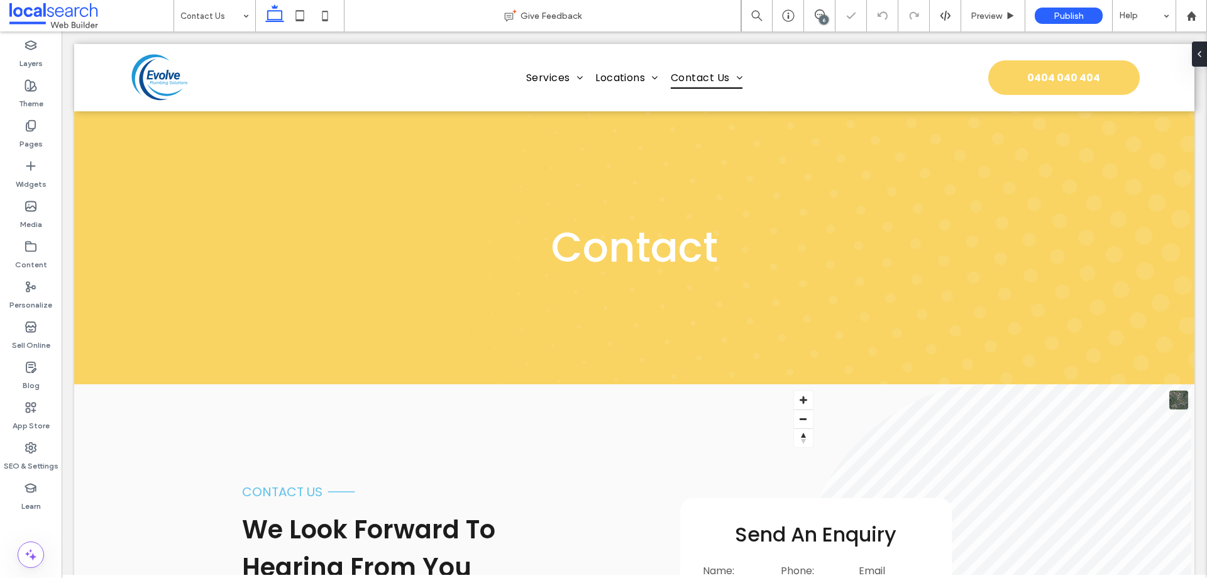
scroll to position [1232, 0]
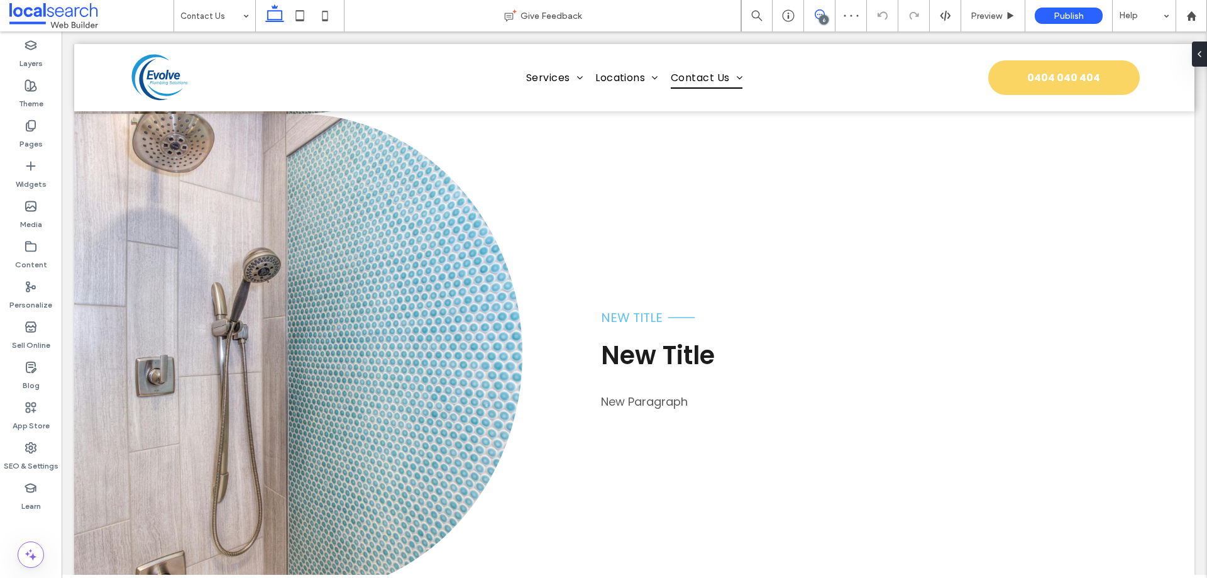
click at [820, 12] on icon at bounding box center [820, 14] width 10 height 10
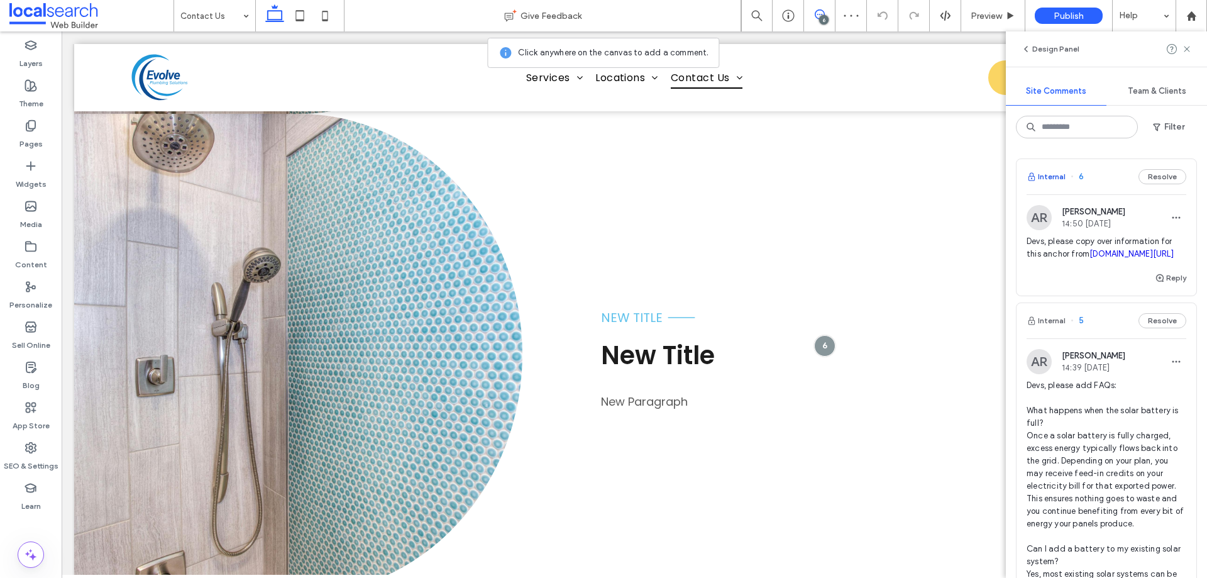
click at [1045, 173] on button "Internal" at bounding box center [1045, 176] width 39 height 15
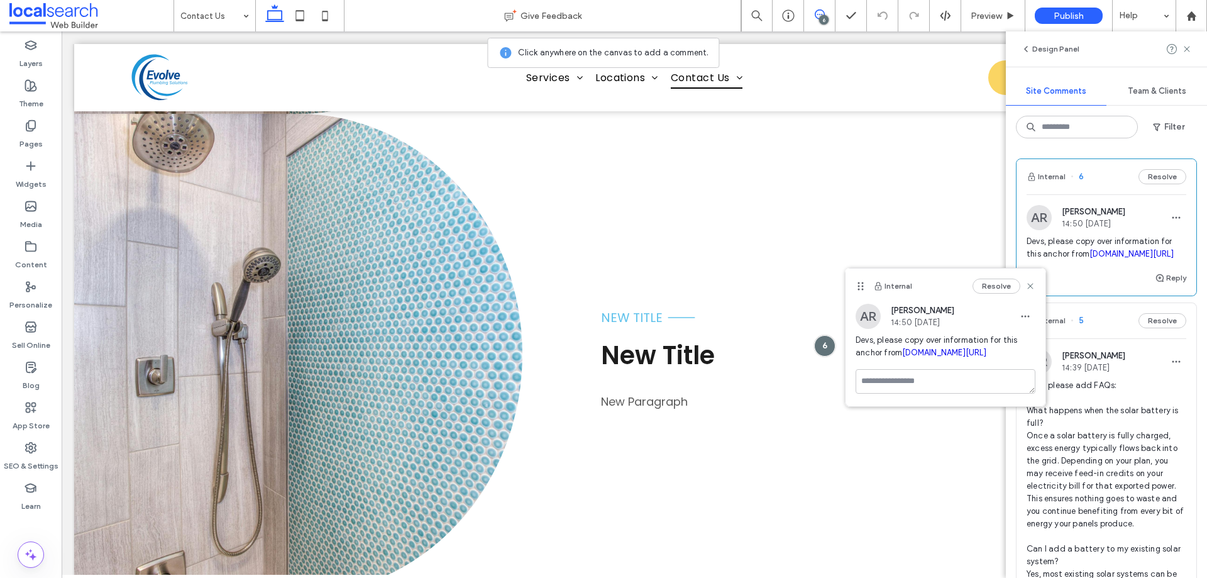
click at [920, 357] on link "toddbashamelectrical.com.au/#Finance" at bounding box center [944, 352] width 84 height 9
click at [1098, 258] on link "toddbashamelectrical.com.au/#Finance" at bounding box center [1131, 253] width 84 height 9
drag, startPoint x: 1029, startPoint y: 289, endPoint x: 1080, endPoint y: 248, distance: 65.3
click at [1029, 289] on icon at bounding box center [1030, 286] width 10 height 10
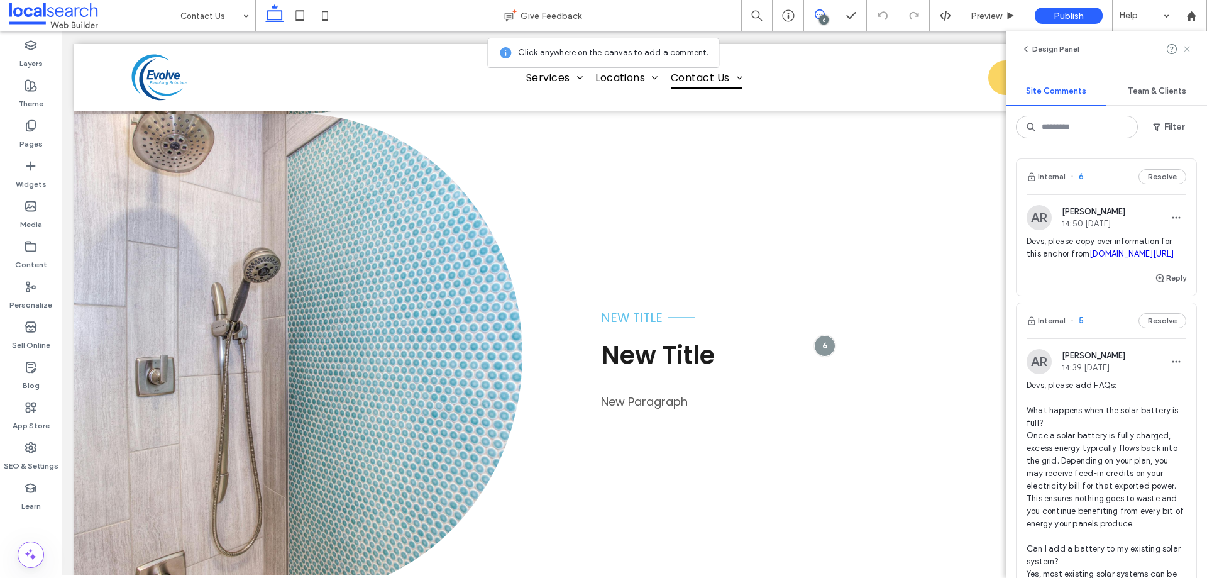
click at [1187, 52] on icon at bounding box center [1187, 49] width 10 height 10
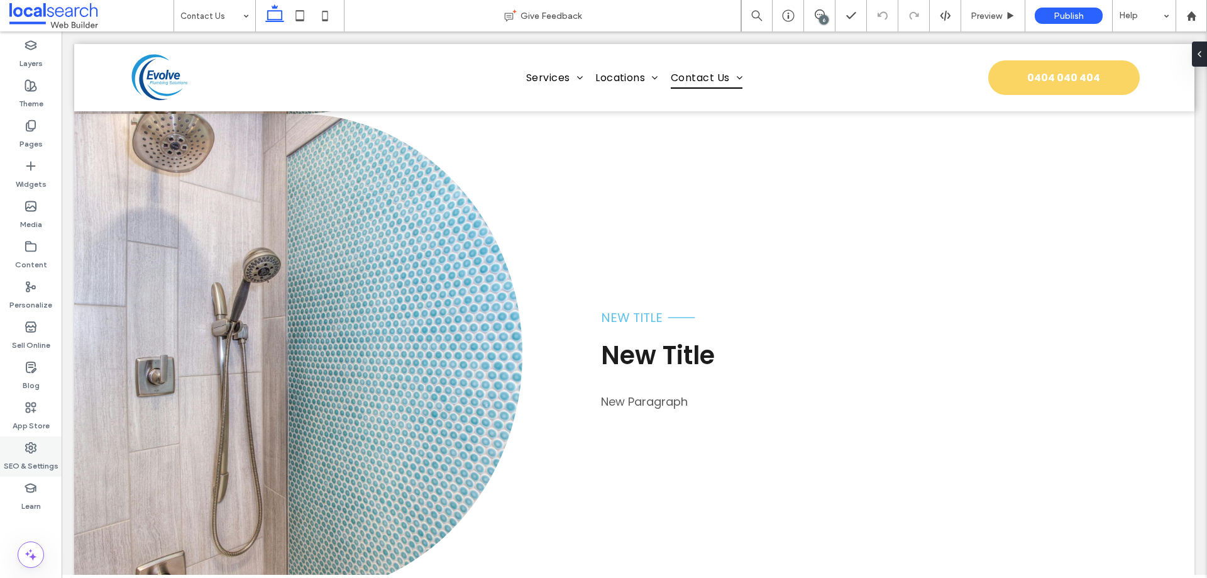
click at [42, 450] on div "SEO & Settings" at bounding box center [31, 456] width 62 height 40
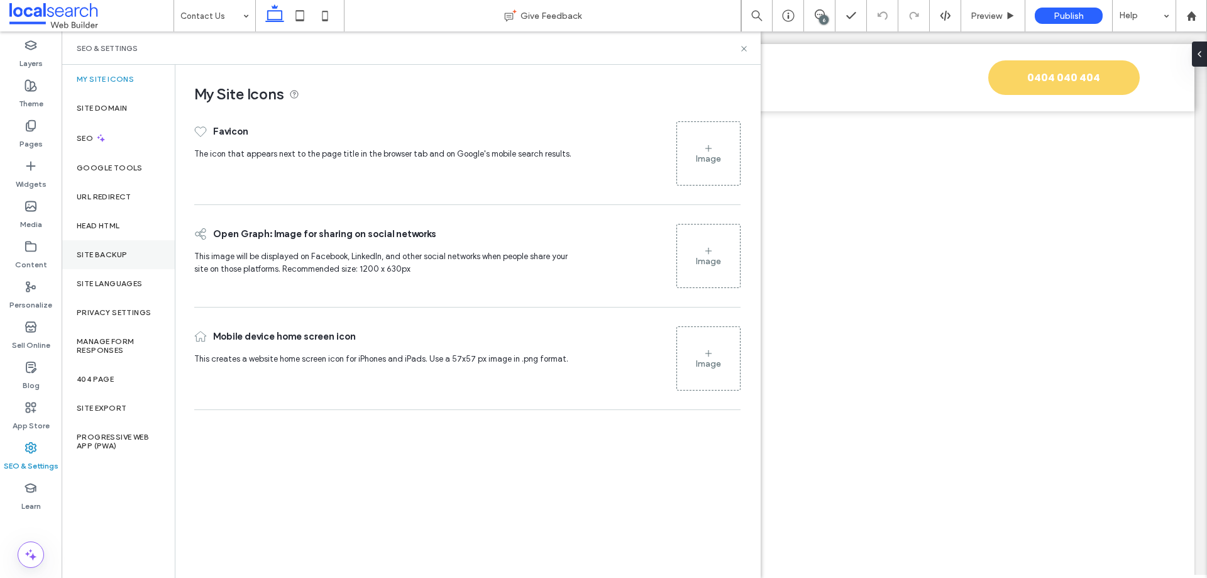
click at [138, 260] on div "Site Backup" at bounding box center [118, 254] width 113 height 29
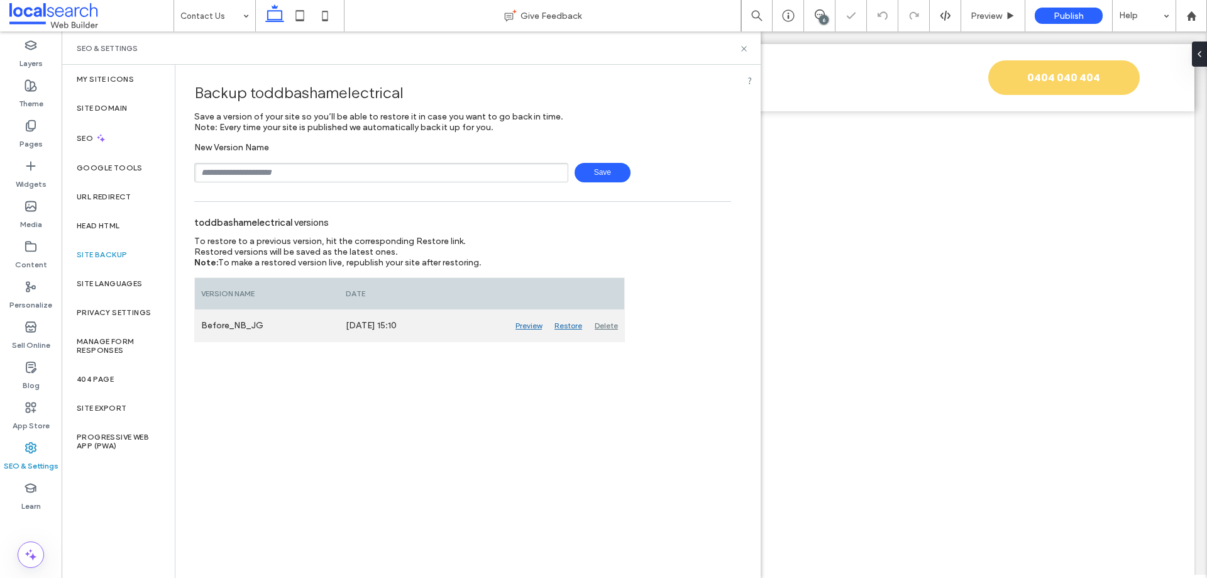
click at [601, 324] on div "Delete" at bounding box center [606, 325] width 36 height 31
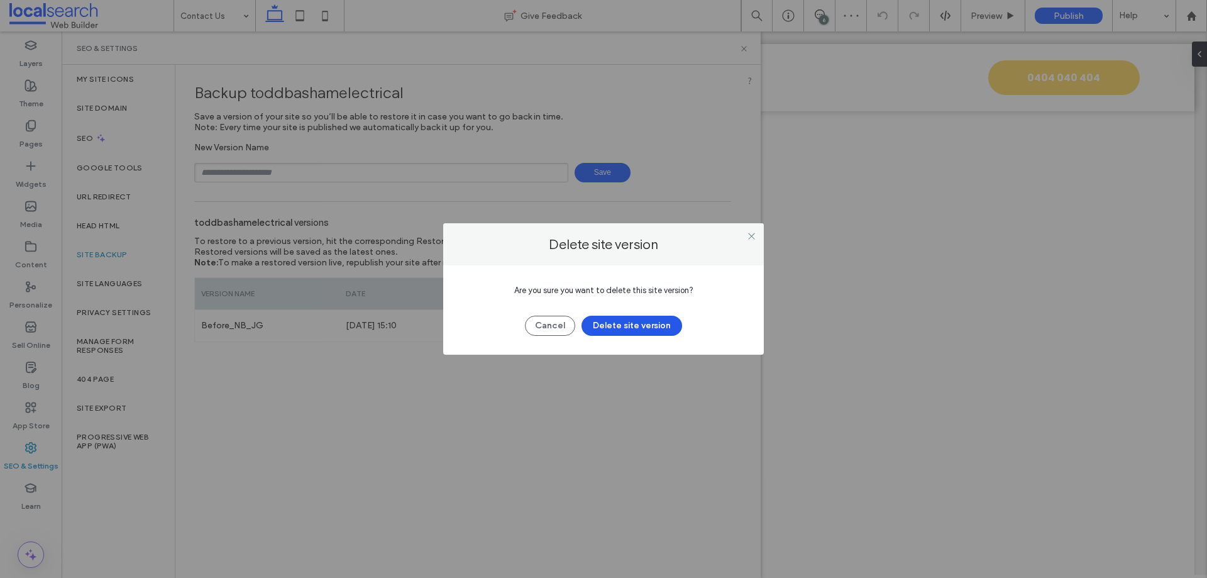
click at [605, 324] on button "Delete site version" at bounding box center [631, 326] width 101 height 20
